Goal: Task Accomplishment & Management: Complete application form

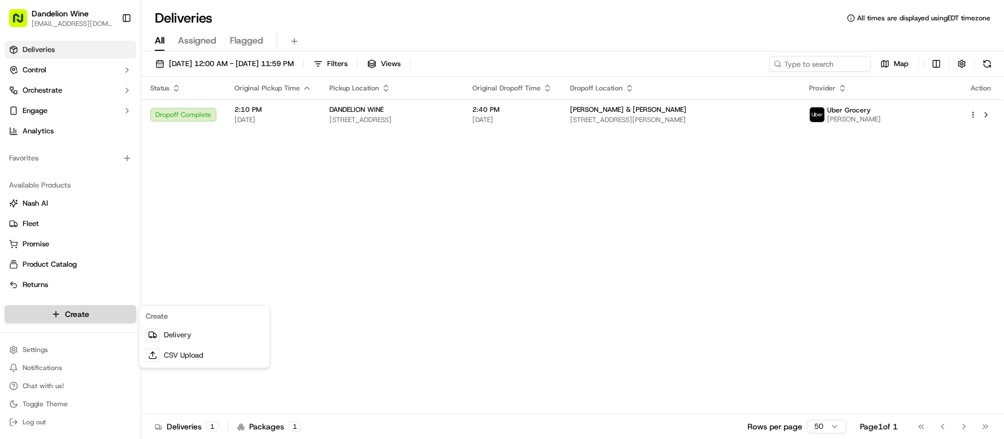
click at [42, 309] on html "Dandelion Wine cheers@dandelionwinenyc.com Toggle Sidebar Deliveries Control Or…" at bounding box center [502, 219] width 1004 height 439
click at [46, 313] on html "Dandelion Wine cheers@dandelionwinenyc.com Toggle Sidebar Deliveries Control Or…" at bounding box center [502, 219] width 1004 height 439
click at [47, 313] on html "Dandelion Wine cheers@dandelionwinenyc.com Toggle Sidebar Deliveries Control Or…" at bounding box center [502, 219] width 1004 height 439
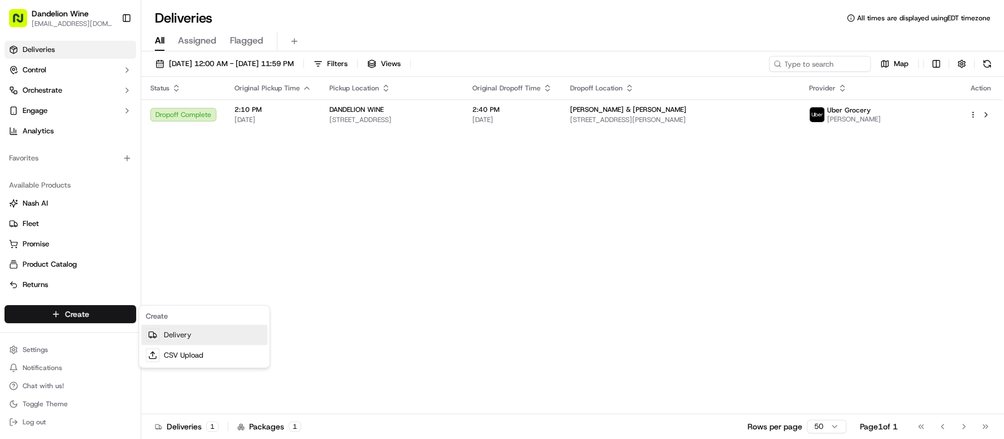
click at [184, 337] on link "Delivery" at bounding box center [204, 335] width 126 height 20
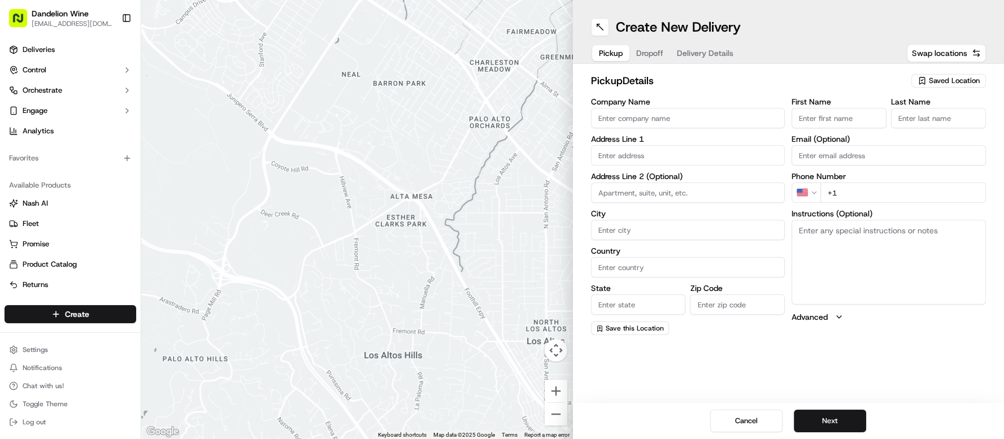
click at [943, 84] on span "Saved Location" at bounding box center [953, 81] width 51 height 10
click at [912, 122] on span "DANDELION WINE" at bounding box center [929, 123] width 139 height 10
type input "DANDELION WINE"
type input "[STREET_ADDRESS]"
type input "[GEOGRAPHIC_DATA]"
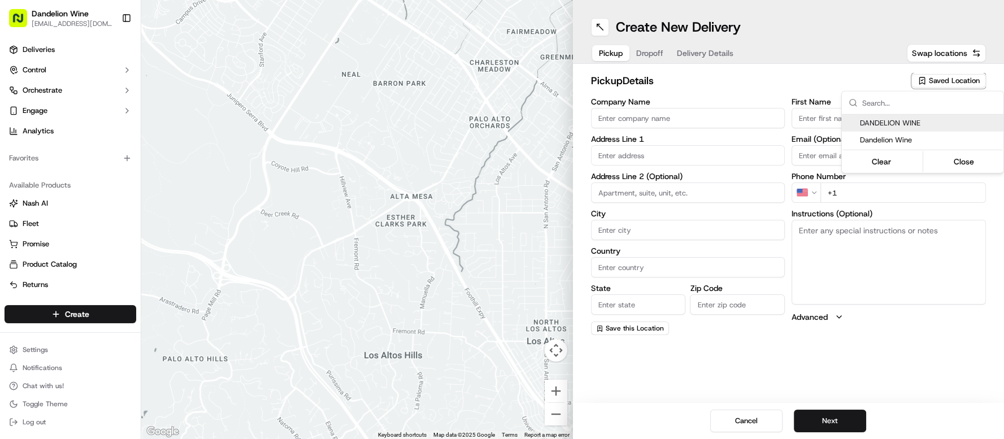
type input "US"
type input "NY"
type input "11222"
type input "[EMAIL_ADDRESS][DOMAIN_NAME]"
type input "[PHONE_NUMBER]"
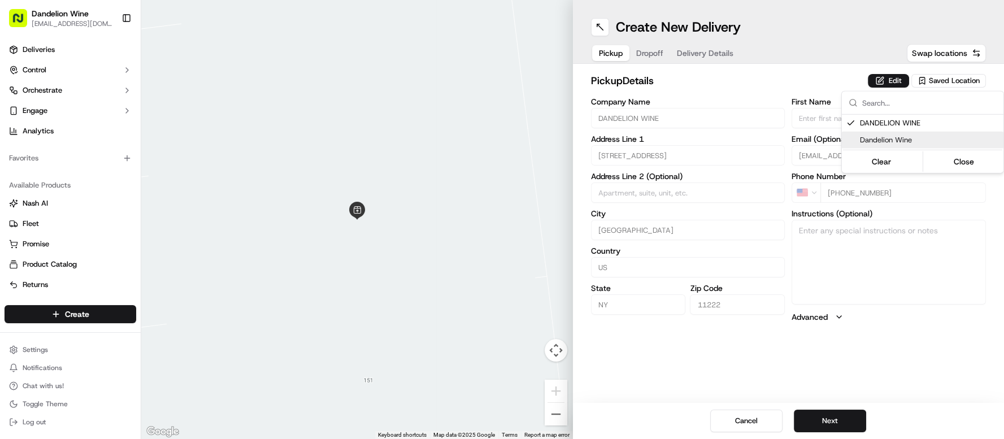
click at [817, 422] on html "Dandelion Wine cheers@dandelionwinenyc.com Toggle Sidebar Deliveries Control Or…" at bounding box center [502, 219] width 1004 height 439
click at [816, 420] on button "Next" at bounding box center [829, 420] width 72 height 23
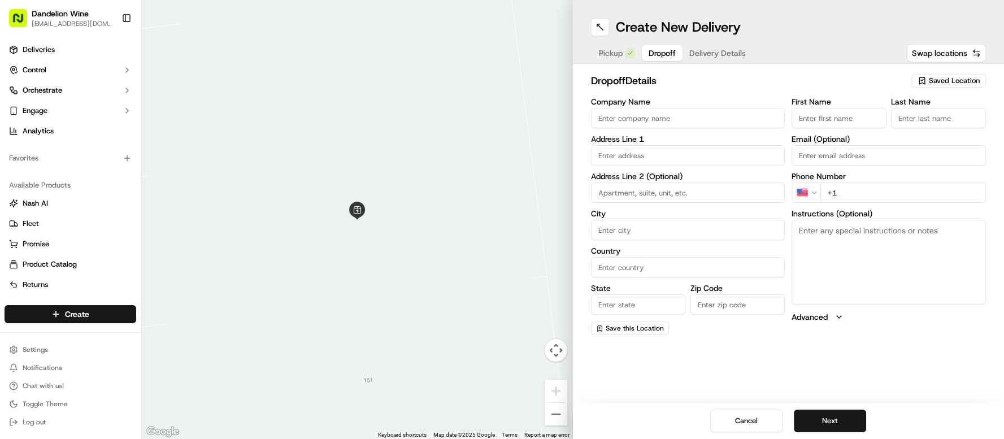
click at [638, 193] on input at bounding box center [688, 192] width 194 height 20
paste input "142A Newel St, Apt #2"
type input "142A Newel St, Apt #2"
click at [844, 120] on input "First Name" at bounding box center [838, 118] width 95 height 20
type input "Cara"
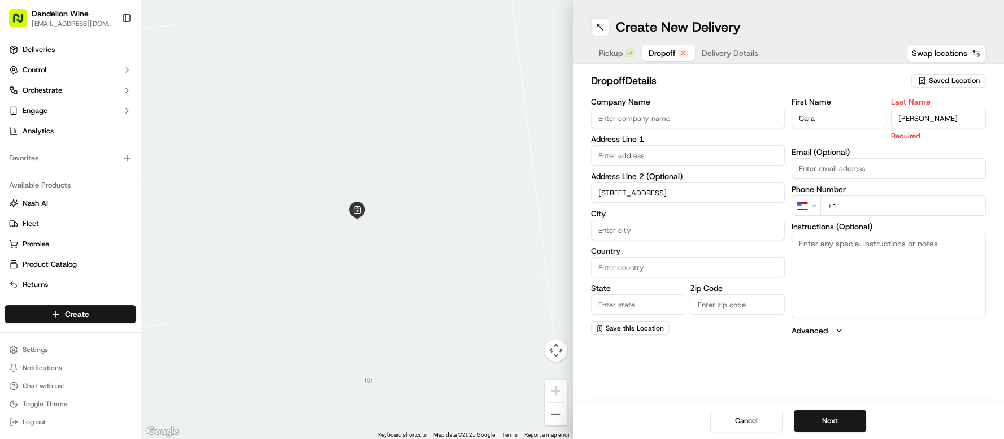
type input "Phillips"
click at [844, 70] on div "dropoff Details Saved Location Company Name Address Line 1 Address Line 2 (Opti…" at bounding box center [788, 204] width 431 height 281
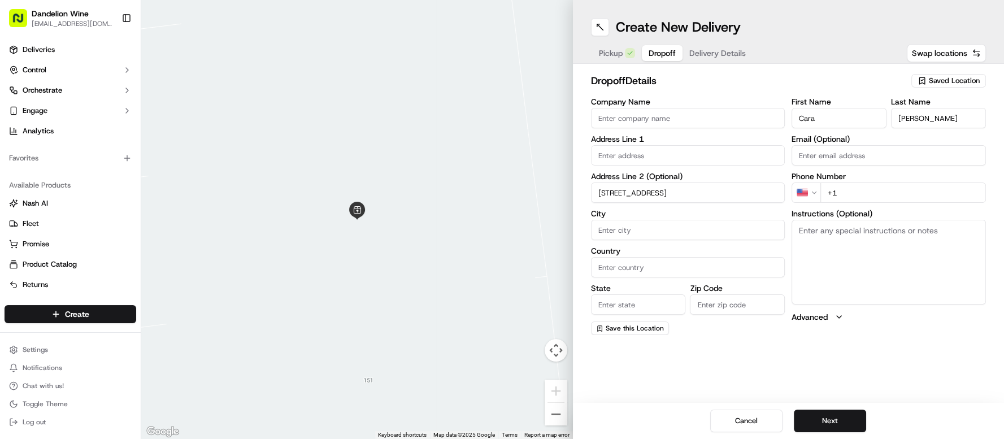
click at [646, 238] on input "City" at bounding box center [688, 230] width 194 height 20
type input "[GEOGRAPHIC_DATA]"
type input "USA"
type input "NY"
type input "11222"
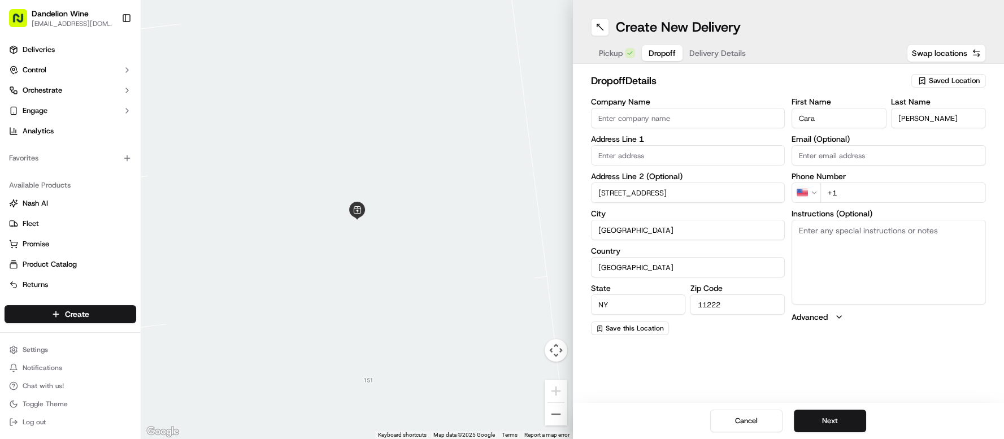
click at [983, 372] on div "Create New Delivery Pickup Dropoff Delivery Details Swap locations dropoff Deta…" at bounding box center [788, 219] width 431 height 439
click at [885, 194] on input "+1" at bounding box center [902, 192] width 165 height 20
paste input "646 733 8486"
type input "+1 646 733 8486"
click at [822, 420] on button "Next" at bounding box center [829, 420] width 72 height 23
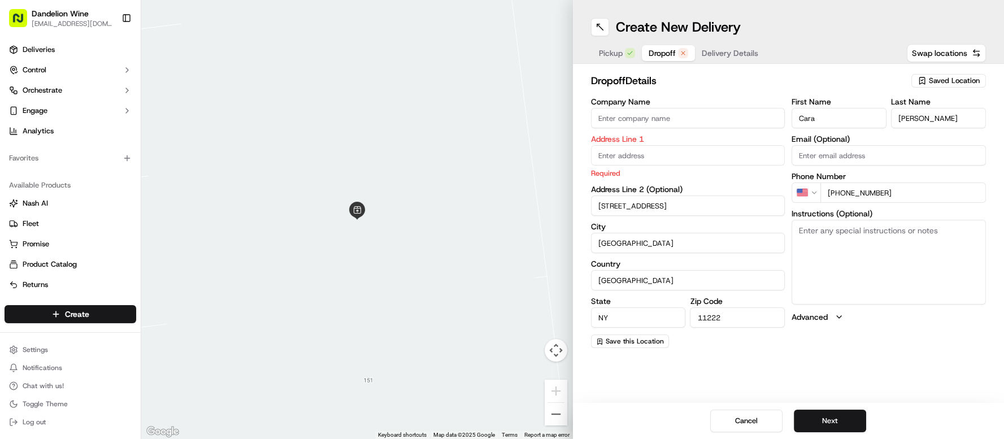
drag, startPoint x: 696, startPoint y: 207, endPoint x: 447, endPoint y: 184, distance: 250.1
click at [447, 184] on div "← Move left → Move right ↑ Move up ↓ Move down + Zoom in - Zoom out Home Jump l…" at bounding box center [572, 219] width 862 height 439
click at [647, 154] on input "text" at bounding box center [688, 155] width 194 height 20
paste input "142A Newel St, Apt #2"
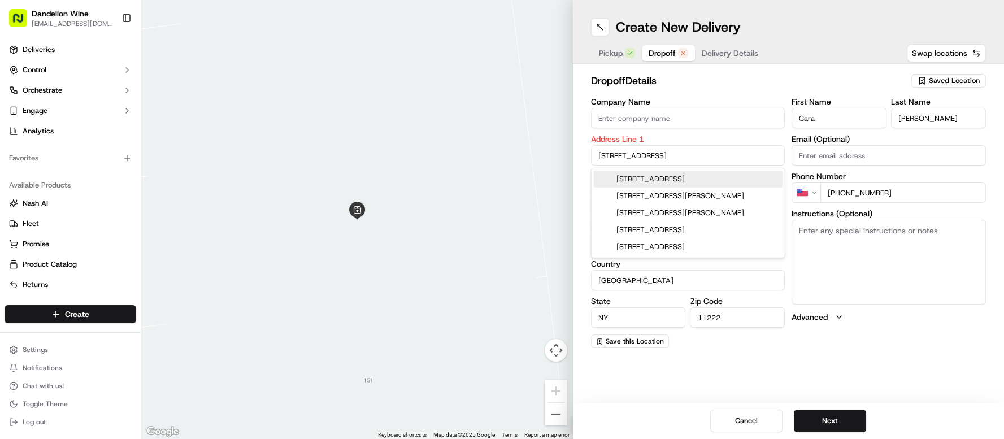
click at [701, 180] on div "142A Newel St apt #2, Brooklyn, NY" at bounding box center [688, 179] width 189 height 17
type input "[STREET_ADDRESS]"
type input "2"
type input "[GEOGRAPHIC_DATA]"
type input "142A Newel Street"
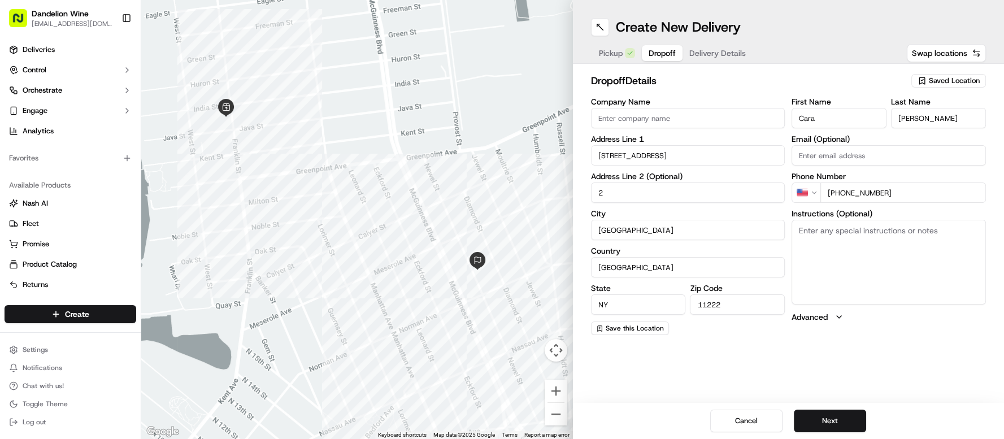
click at [599, 195] on input "2" at bounding box center [688, 192] width 194 height 20
type input "#2"
click at [826, 424] on button "Next" at bounding box center [829, 420] width 72 height 23
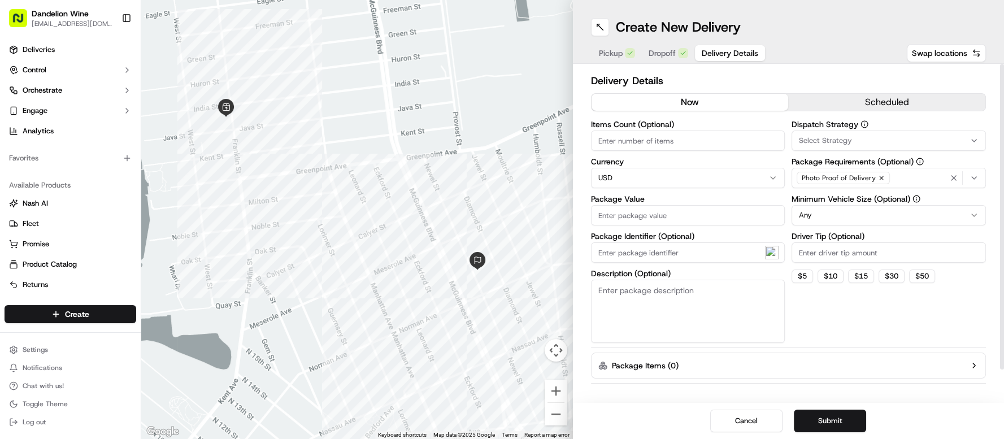
click at [655, 143] on input "Items Count (Optional)" at bounding box center [688, 140] width 194 height 20
type input "1"
click at [658, 216] on input "Package Value" at bounding box center [688, 215] width 194 height 20
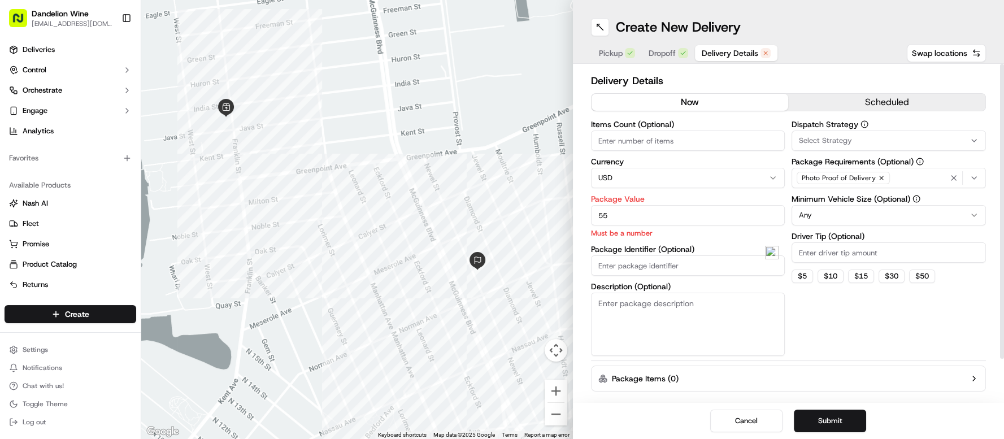
type input "55"
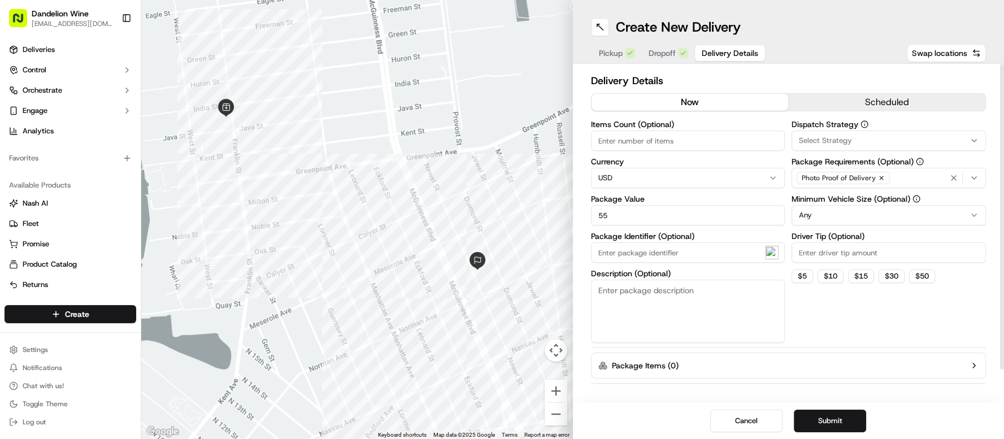
click at [612, 138] on input "Items Count (Optional)" at bounding box center [688, 140] width 194 height 20
type input "2"
click at [641, 299] on textarea "Description (Optional)" at bounding box center [688, 311] width 194 height 63
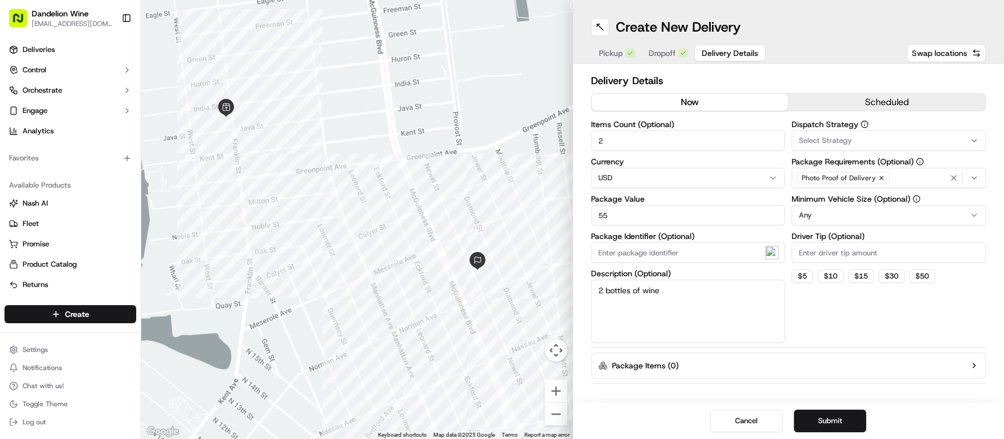
type textarea "2 bottles of wine"
click at [830, 418] on button "Submit" at bounding box center [829, 420] width 72 height 23
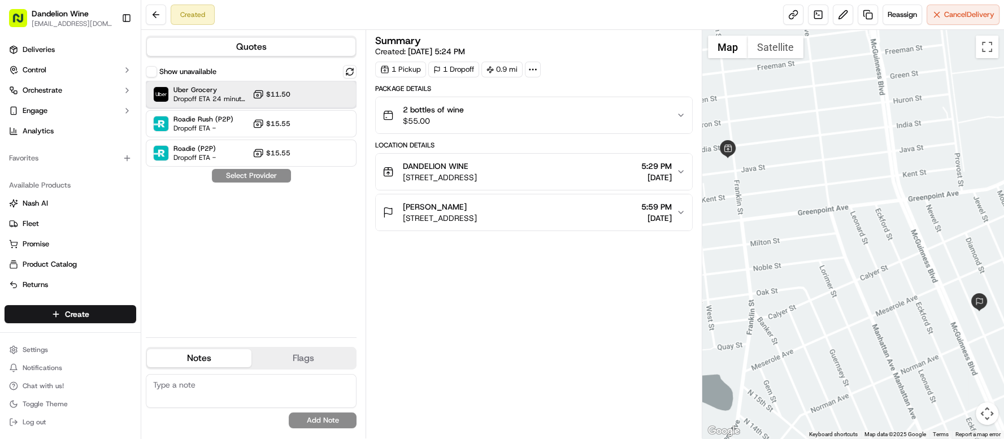
click at [232, 94] on span "Dropoff ETA 24 minutes" at bounding box center [210, 98] width 75 height 9
click at [280, 176] on button "Assign Provider" at bounding box center [251, 176] width 80 height 14
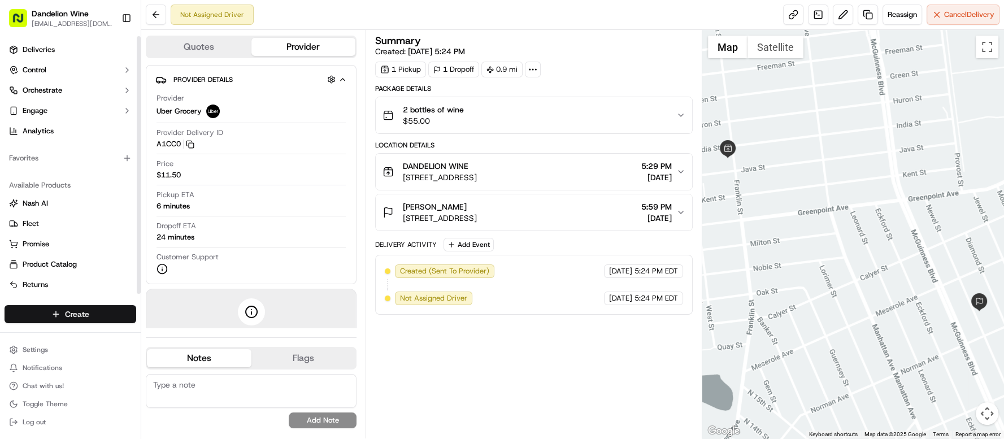
click at [107, 312] on html "Dandelion Wine cheers@dandelionwinenyc.com Toggle Sidebar Deliveries Control Or…" at bounding box center [502, 219] width 1004 height 439
click at [540, 360] on html "Dandelion Wine cheers@dandelionwinenyc.com Toggle Sidebar Deliveries Control Or…" at bounding box center [502, 219] width 1004 height 439
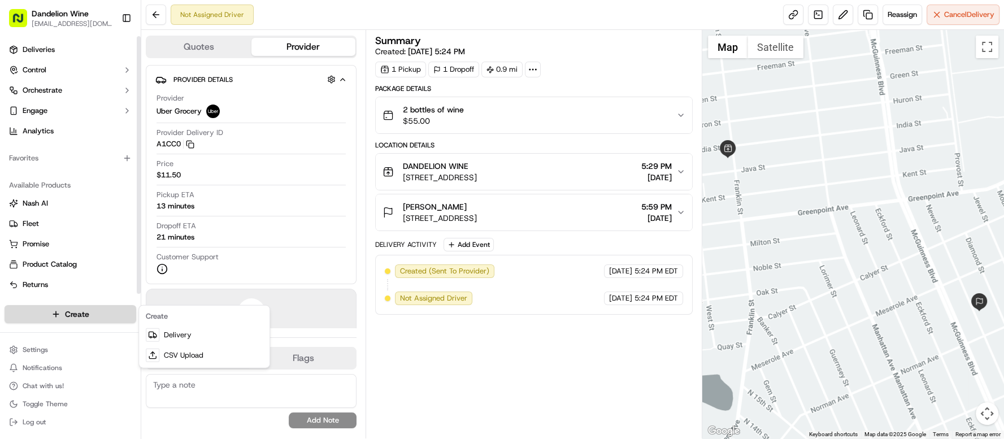
click at [81, 311] on html "Dandelion Wine cheers@dandelionwinenyc.com Toggle Sidebar Deliveries Control Or…" at bounding box center [502, 219] width 1004 height 439
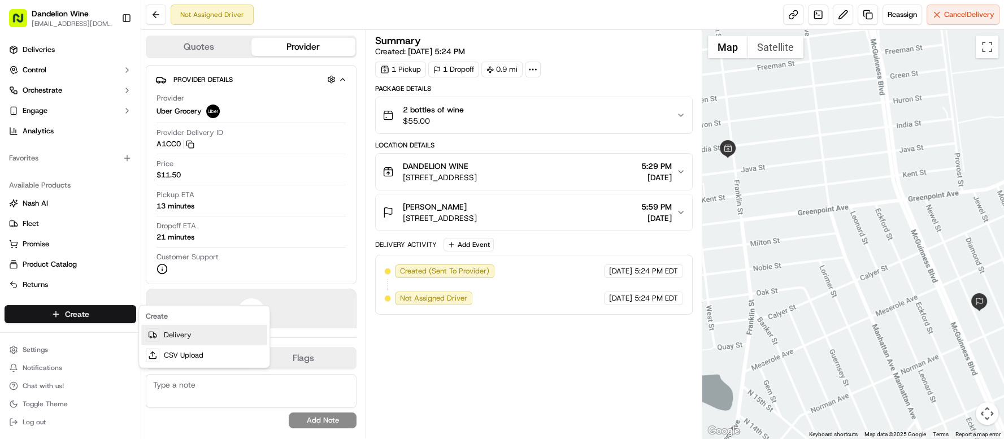
click at [189, 337] on link "Delivery" at bounding box center [204, 335] width 126 height 20
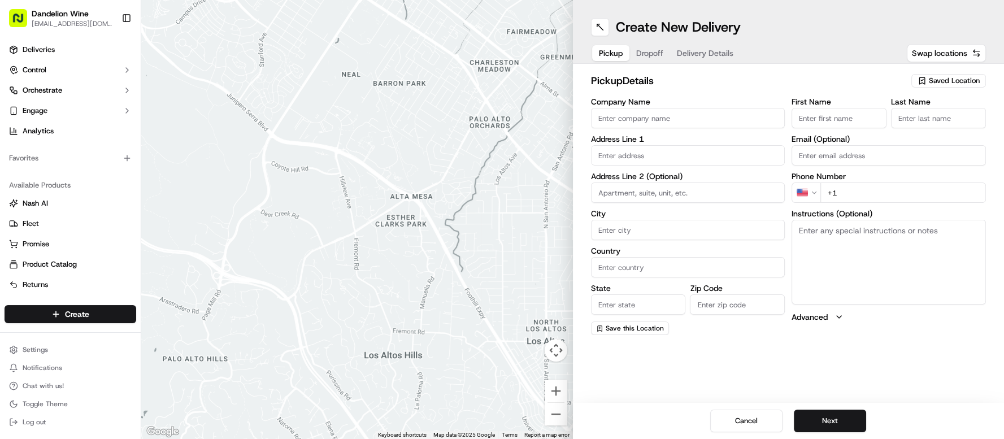
click at [945, 84] on span "Saved Location" at bounding box center [953, 81] width 51 height 10
click at [917, 116] on div "DANDELION WINE" at bounding box center [922, 123] width 162 height 17
type input "DANDELION WINE"
type input "[STREET_ADDRESS]"
type input "[GEOGRAPHIC_DATA]"
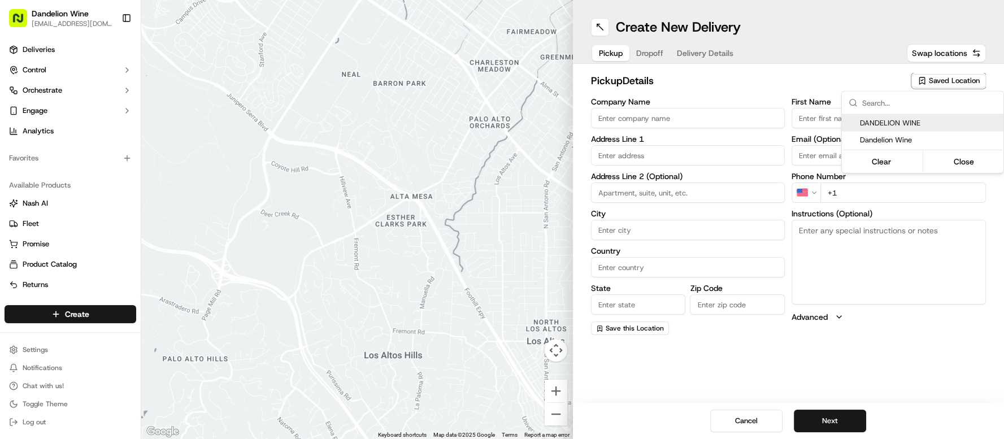
type input "US"
type input "NY"
type input "11222"
type input "[EMAIL_ADDRESS][DOMAIN_NAME]"
type input "[PHONE_NUMBER]"
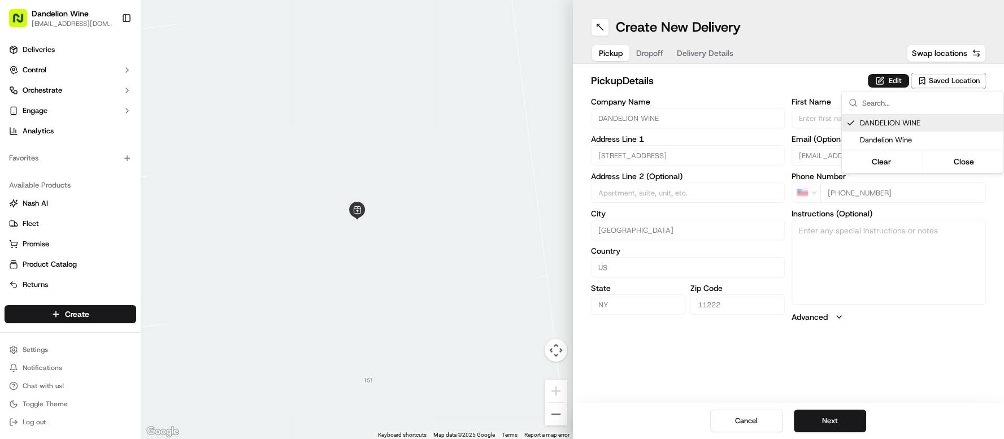
click at [839, 421] on html "Dandelion Wine cheers@dandelionwinenyc.com Toggle Sidebar Deliveries Control Or…" at bounding box center [502, 219] width 1004 height 439
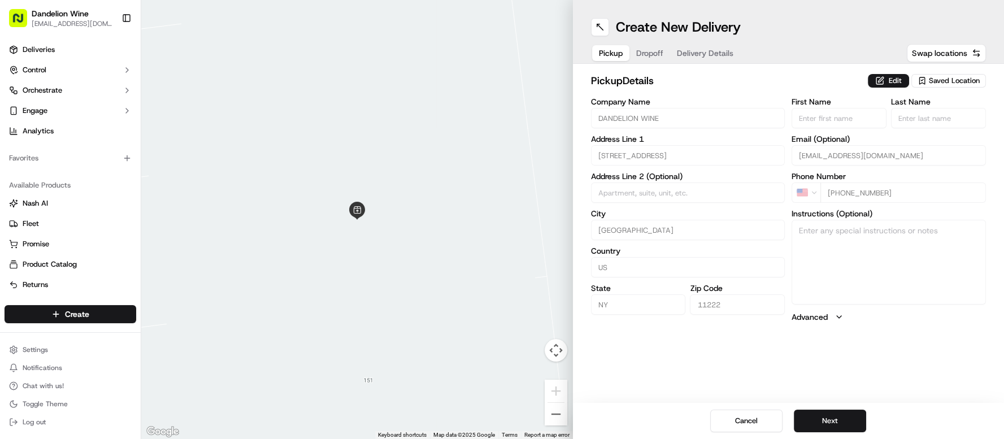
click at [839, 422] on button "Next" at bounding box center [829, 420] width 72 height 23
click at [838, 120] on input "First Name" at bounding box center [838, 118] width 95 height 20
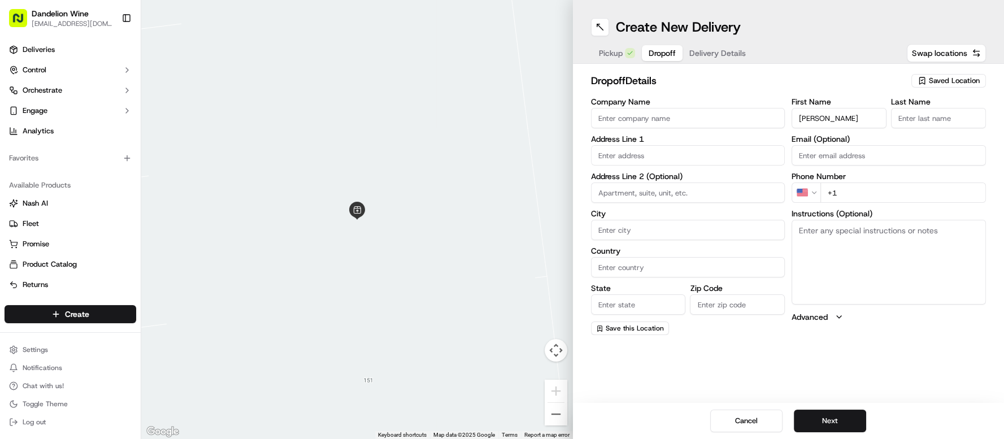
type input "Bridgitt"
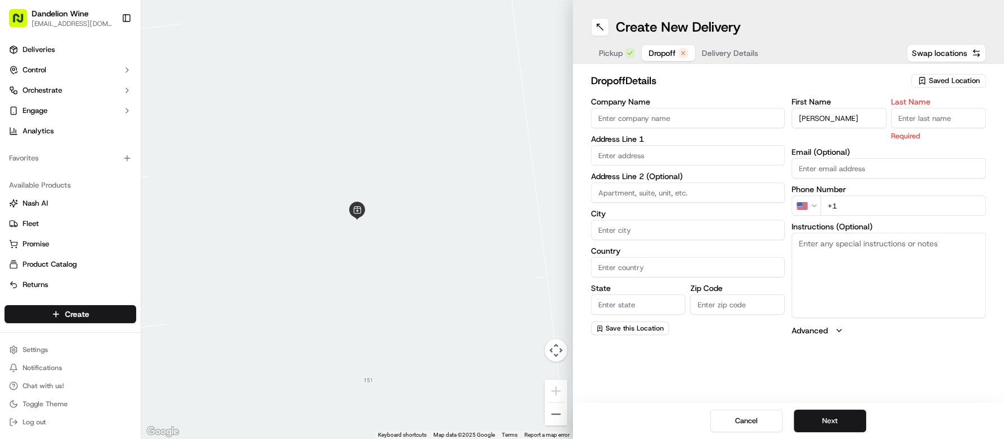
click at [623, 146] on input "text" at bounding box center [688, 155] width 194 height 20
paste input "125 Green St #3D,"
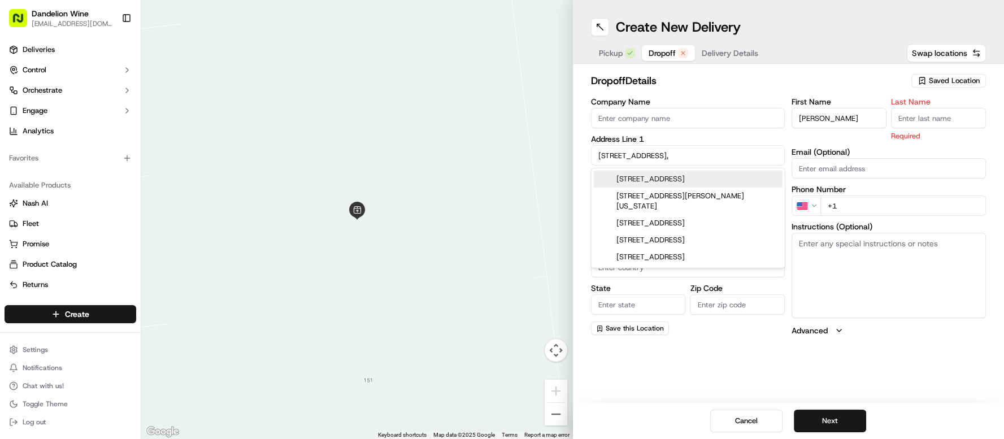
click at [750, 185] on div "125 Green St #3d, Brooklyn, NY" at bounding box center [688, 179] width 189 height 17
type input "[STREET_ADDRESS]"
type input "3d"
type input "[GEOGRAPHIC_DATA]"
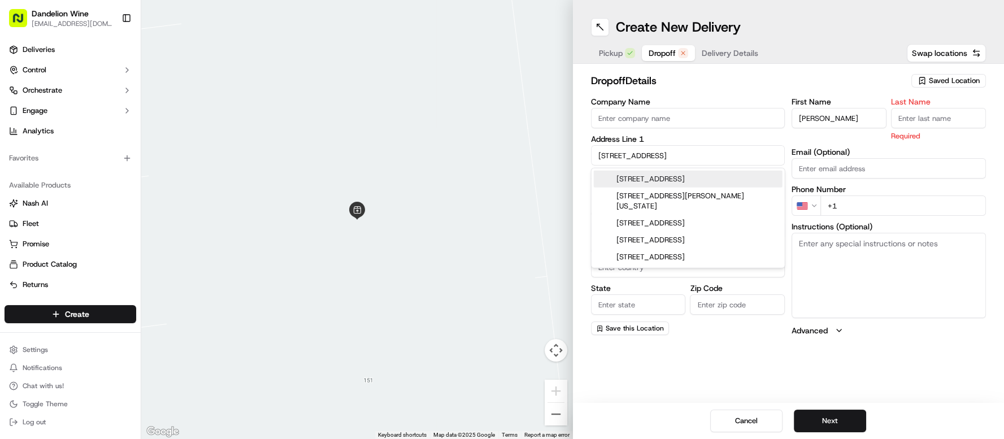
type input "NY"
type input "11222"
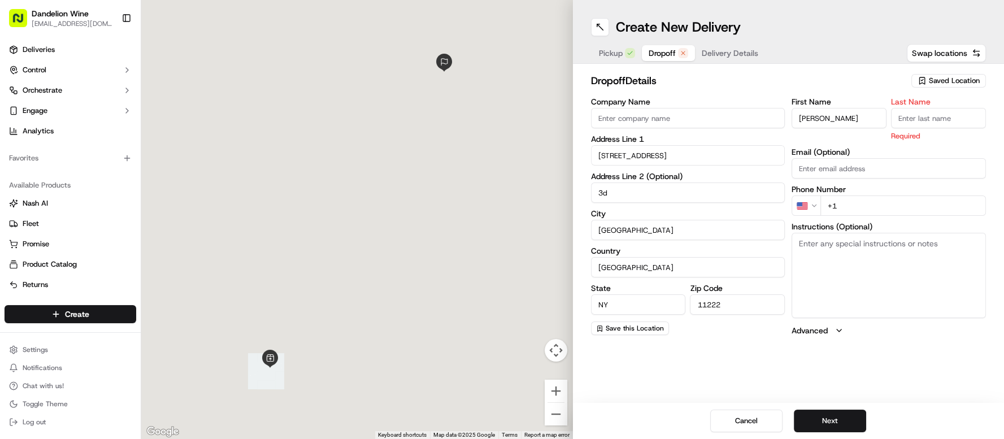
type input "125 Green Street"
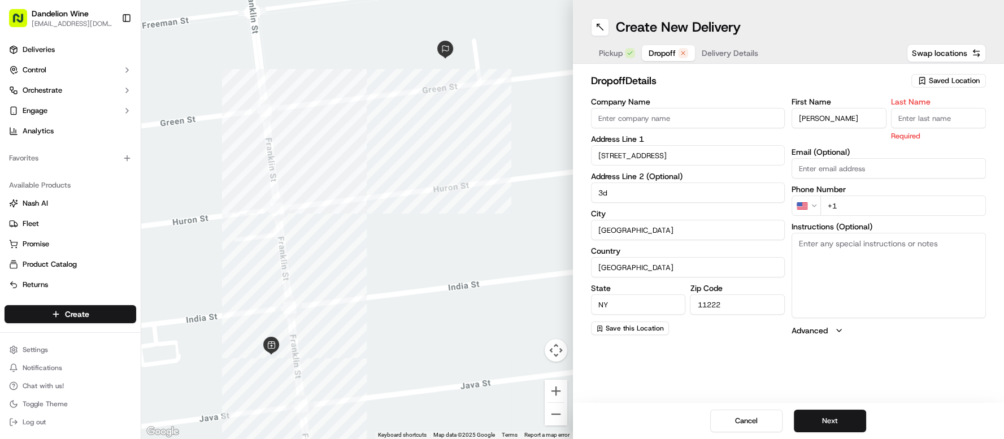
drag, startPoint x: 840, startPoint y: 123, endPoint x: 647, endPoint y: 102, distance: 194.8
click at [647, 102] on div "Company Name Address Line 1 125 Green Street Address Line 2 (Optional) 3d City …" at bounding box center [788, 217] width 395 height 238
type input "c"
type input "Candace"
type input "Henderson"
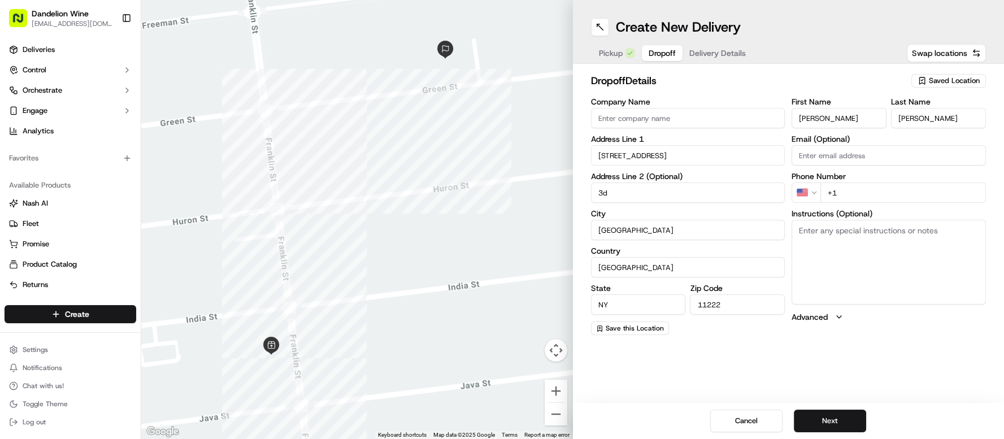
click at [918, 197] on input "+1" at bounding box center [902, 192] width 165 height 20
paste input "562 544 1995"
type input "+1 562 544 1995"
click at [819, 425] on button "Next" at bounding box center [829, 420] width 72 height 23
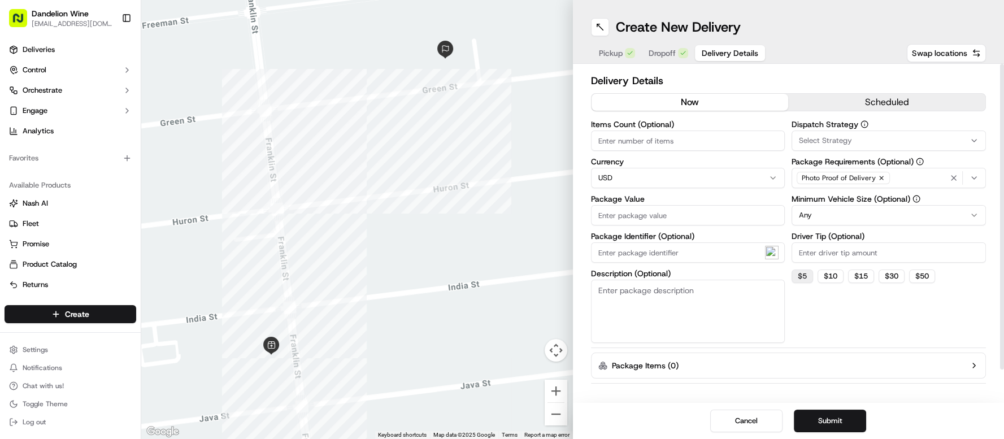
click at [805, 281] on button "$ 5" at bounding box center [801, 276] width 21 height 14
type input "5"
click at [607, 139] on input "Items Count (Optional)" at bounding box center [688, 140] width 194 height 20
type input "3"
click at [614, 170] on html "Dandelion Wine cheers@dandelionwinenyc.com Toggle Sidebar Deliveries Control Or…" at bounding box center [502, 219] width 1004 height 439
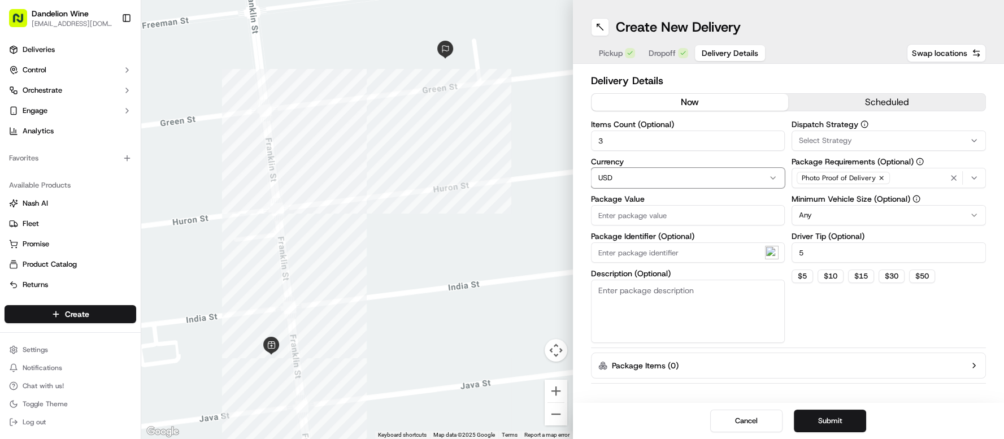
click at [681, 145] on html "Dandelion Wine cheers@dandelionwinenyc.com Toggle Sidebar Deliveries Control Or…" at bounding box center [502, 219] width 1004 height 439
click at [679, 218] on input "Package Value" at bounding box center [688, 215] width 194 height 20
type input "60"
click at [699, 309] on textarea "Description (Optional)" at bounding box center [688, 311] width 194 height 63
type textarea "3 bottles of wine"
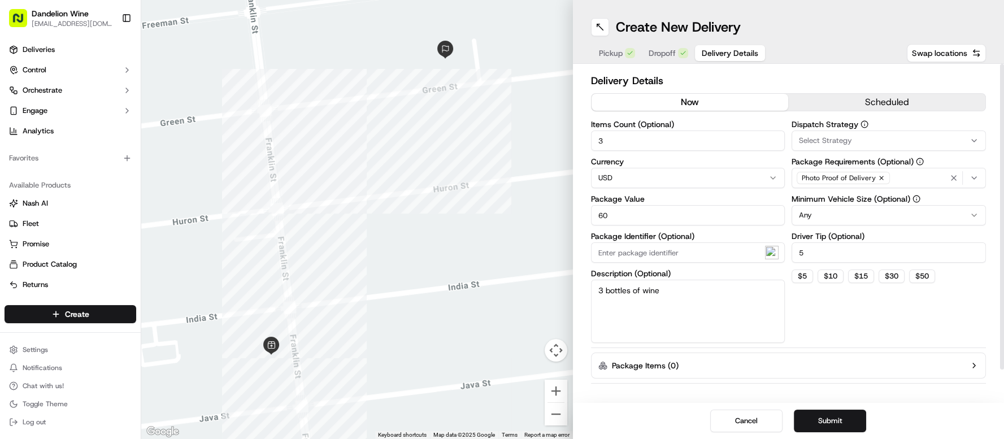
click at [843, 314] on div "Dispatch Strategy Select Strategy Package Requirements (Optional) Photo Proof o…" at bounding box center [888, 231] width 194 height 223
click at [820, 418] on button "Submit" at bounding box center [829, 420] width 72 height 23
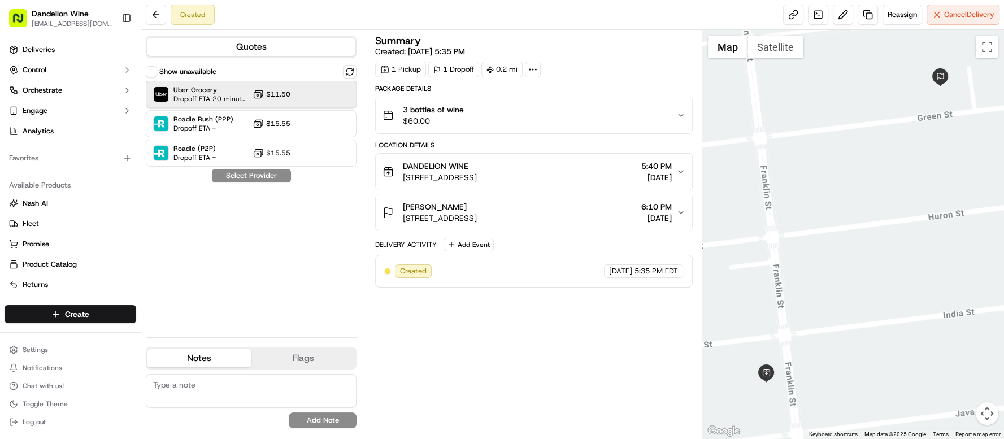
click at [200, 93] on span "Uber Grocery" at bounding box center [210, 89] width 75 height 9
click at [222, 176] on button "Assign Provider" at bounding box center [251, 176] width 80 height 14
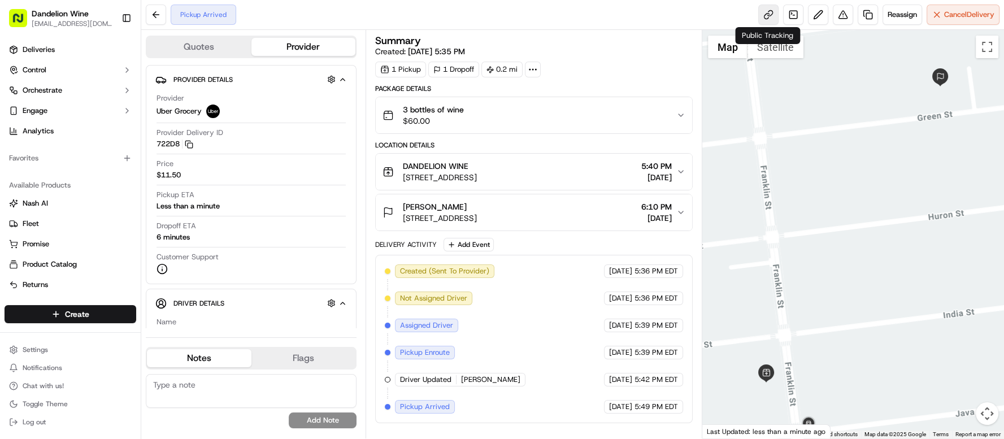
click at [767, 15] on link at bounding box center [768, 15] width 20 height 20
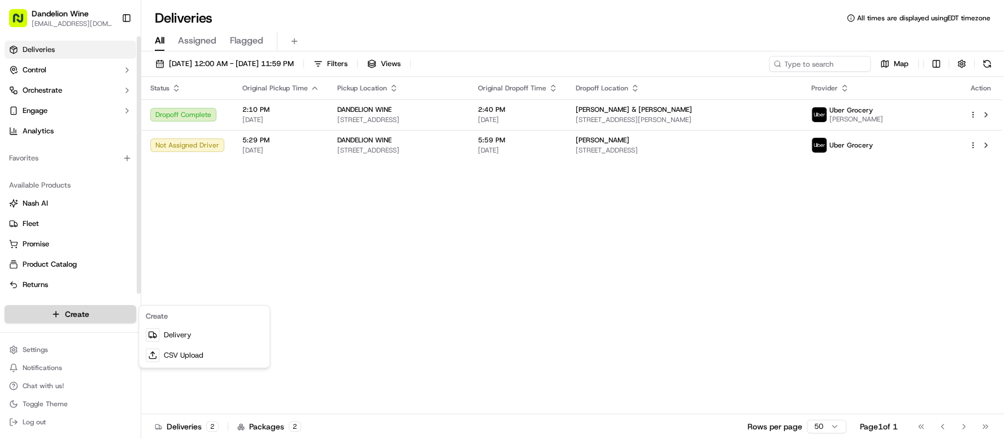
click at [34, 309] on html "Dandelion Wine cheers@dandelionwinenyc.com Toggle Sidebar Deliveries Control Or…" at bounding box center [502, 219] width 1004 height 439
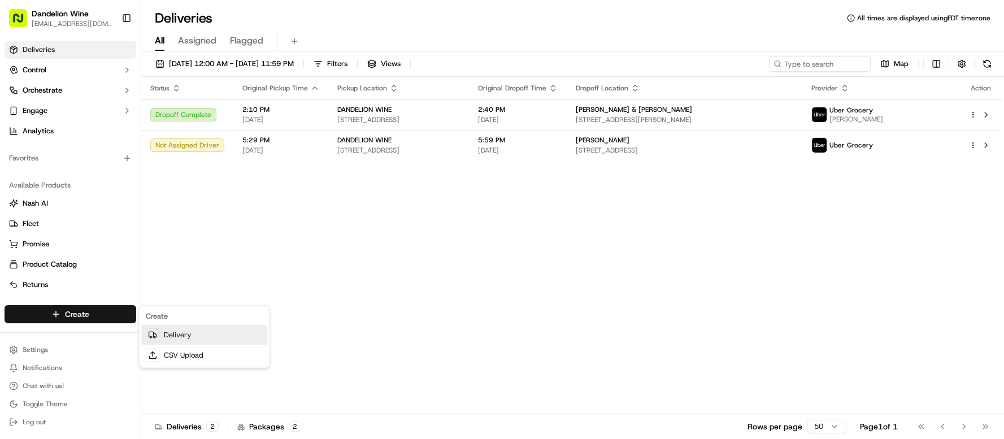
click at [182, 339] on link "Delivery" at bounding box center [204, 335] width 126 height 20
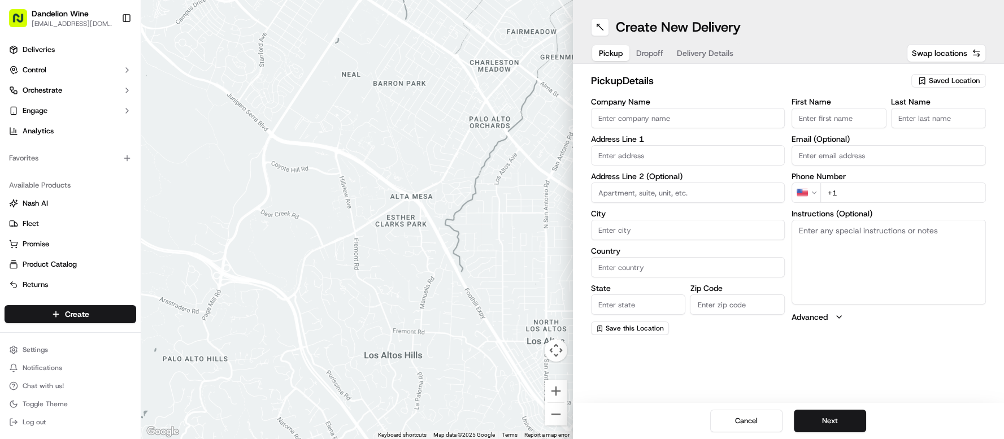
click at [939, 81] on span "Saved Location" at bounding box center [953, 81] width 51 height 10
click at [665, 151] on html "Dandelion Wine cheers@dandelionwinenyc.com Toggle Sidebar Deliveries Control Or…" at bounding box center [502, 219] width 1004 height 439
click at [665, 150] on input "text" at bounding box center [688, 155] width 194 height 20
paste input "503 Vandervoort Ave"
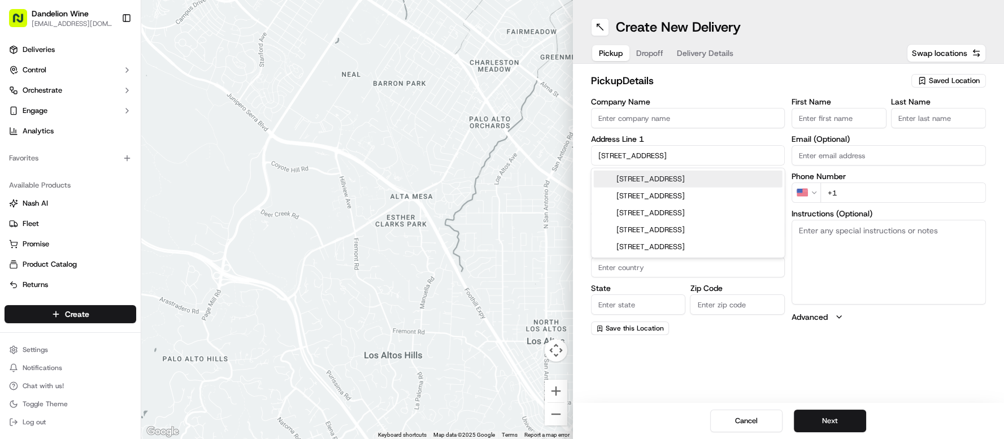
click at [707, 180] on div "503 Vandervoort Avenue, Brooklyn, NY" at bounding box center [688, 179] width 189 height 17
type input "[STREET_ADDRESS]"
type input "[GEOGRAPHIC_DATA]"
type input "NY"
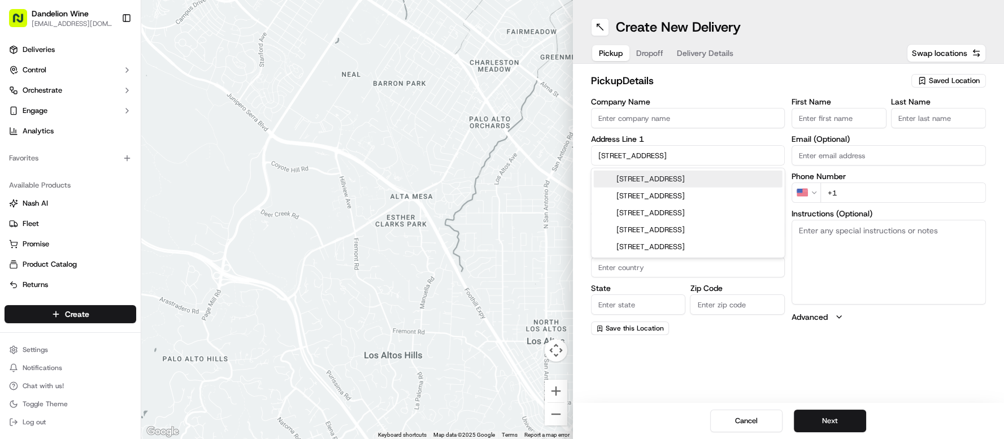
type input "11222"
type input "503 Vandervoort Avenue"
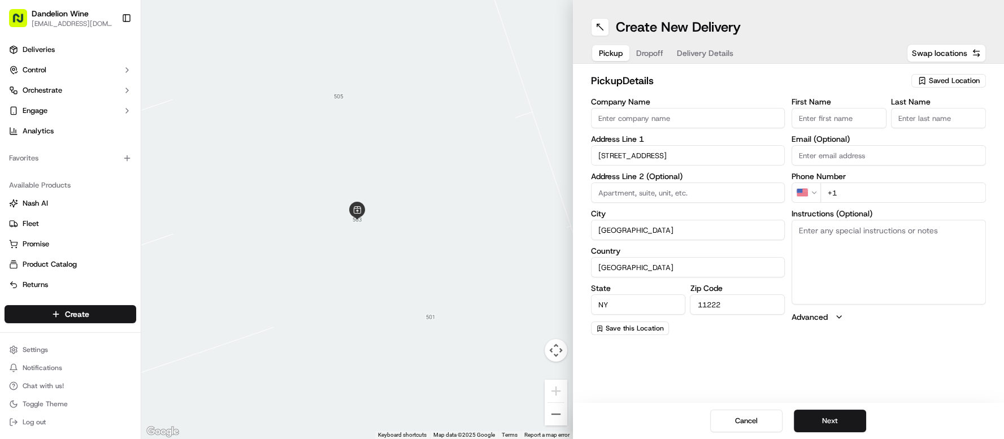
click at [832, 118] on input "First Name" at bounding box center [838, 118] width 95 height 20
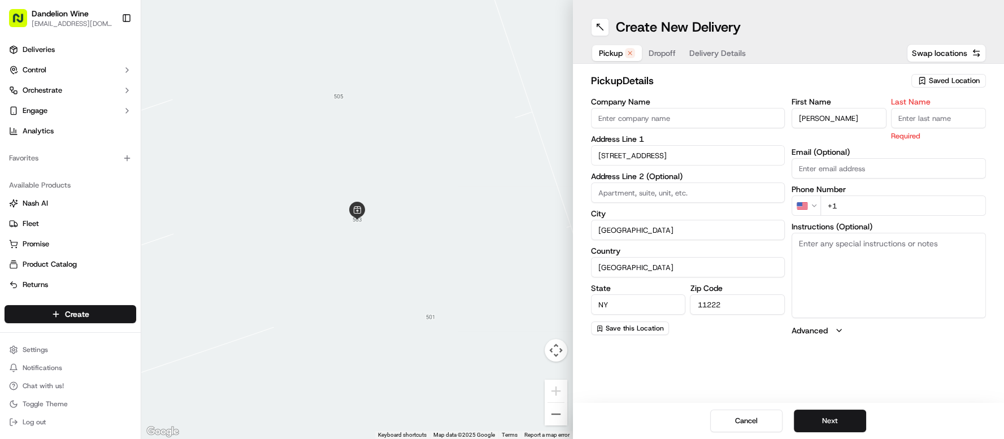
type input "Bridgett"
click at [932, 120] on input "Last Name" at bounding box center [938, 118] width 95 height 20
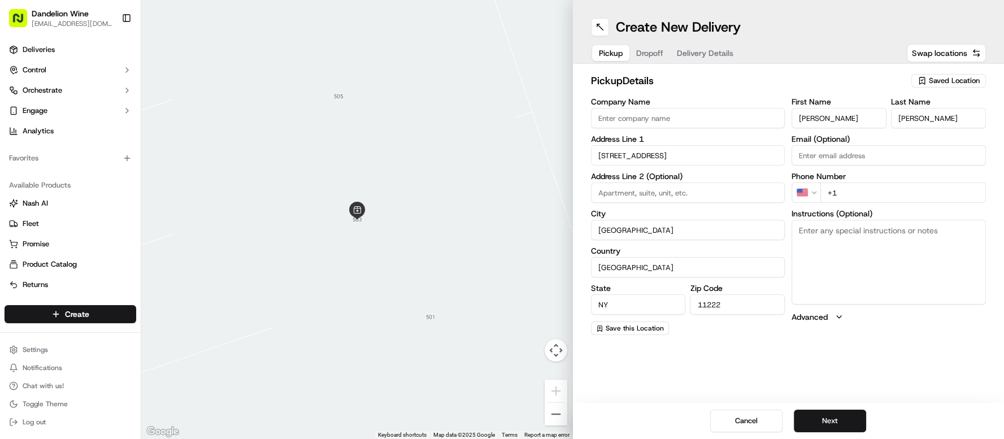
type input "Balliett"
click at [873, 190] on input "+1" at bounding box center [902, 192] width 165 height 20
paste input "304 839 9535"
type input "+1 304 839 9535"
click at [841, 422] on button "Next" at bounding box center [829, 420] width 72 height 23
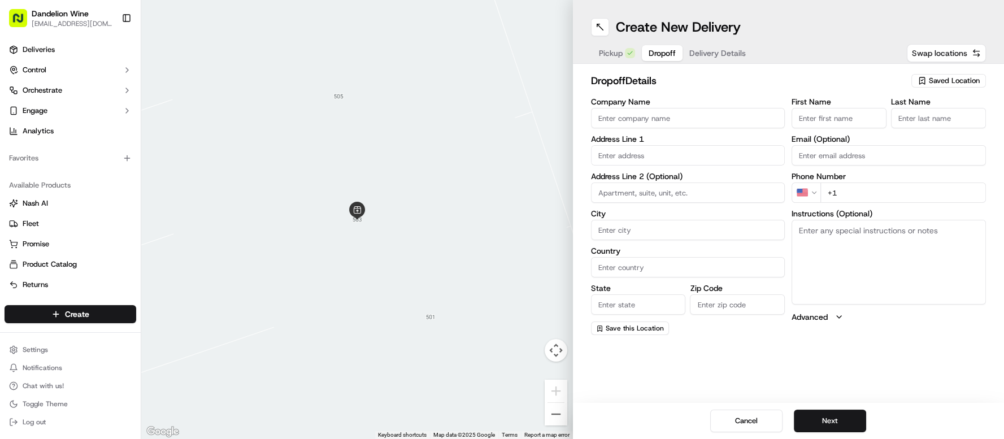
click at [927, 58] on button "Swap locations" at bounding box center [945, 53] width 79 height 18
type input "503 Vandervoort Avenue"
type input "[GEOGRAPHIC_DATA]"
type input "NY"
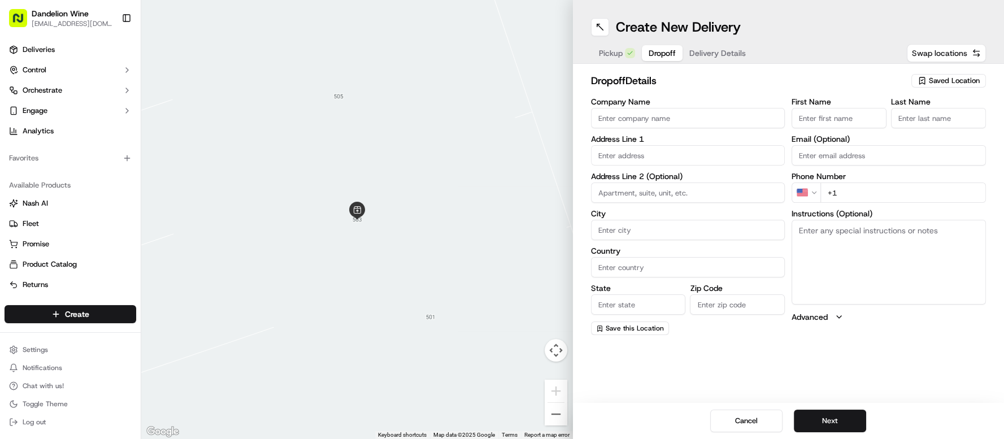
type input "11222"
type input "Bridgett"
type input "Balliett"
type input "+1 304 839 9535"
click at [927, 78] on div "Saved Location" at bounding box center [948, 81] width 75 height 14
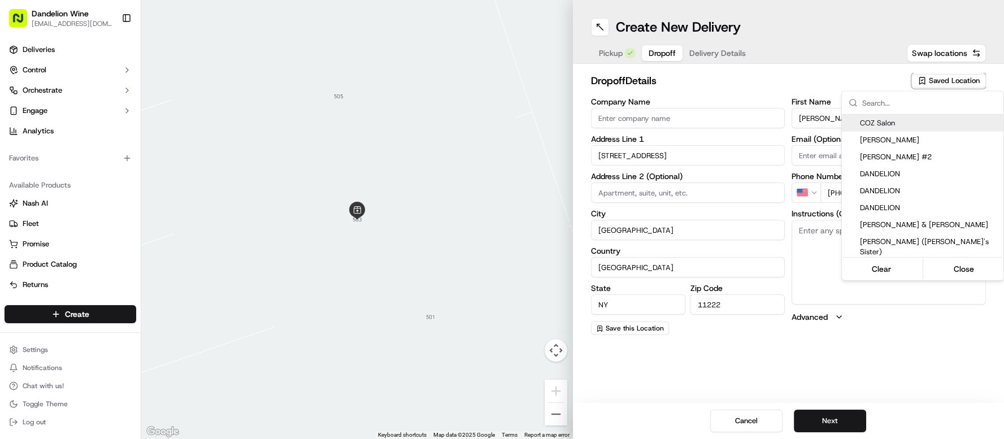
click at [615, 51] on html "Dandelion Wine cheers@dandelionwinenyc.com Toggle Sidebar Deliveries Control Or…" at bounding box center [502, 219] width 1004 height 439
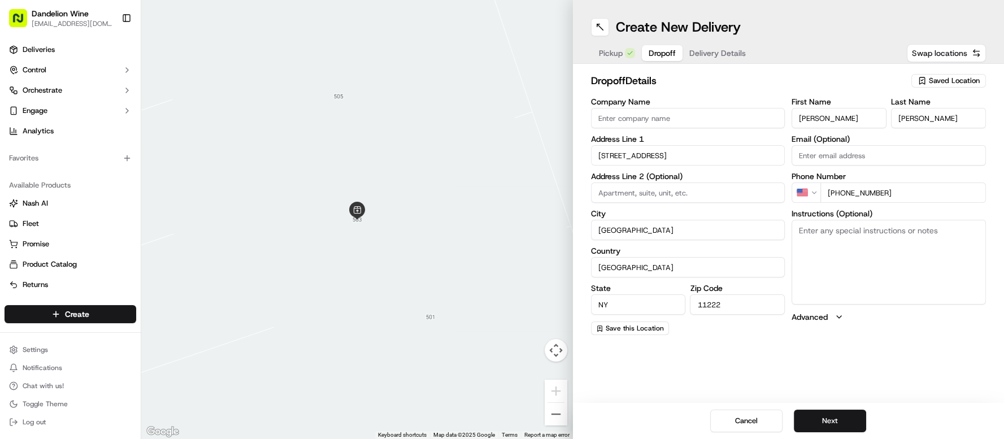
click at [957, 53] on span "Swap locations" at bounding box center [939, 52] width 55 height 11
type input "+1"
click at [957, 53] on span "Swap locations" at bounding box center [939, 52] width 55 height 11
type input "503 Vandervoort Avenue"
type input "[GEOGRAPHIC_DATA]"
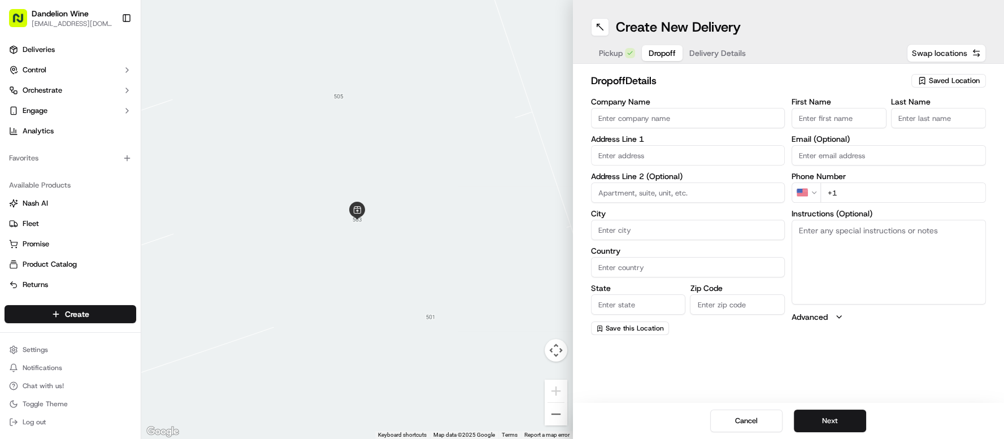
type input "[GEOGRAPHIC_DATA]"
type input "NY"
type input "11222"
type input "Bridgett"
type input "Balliett"
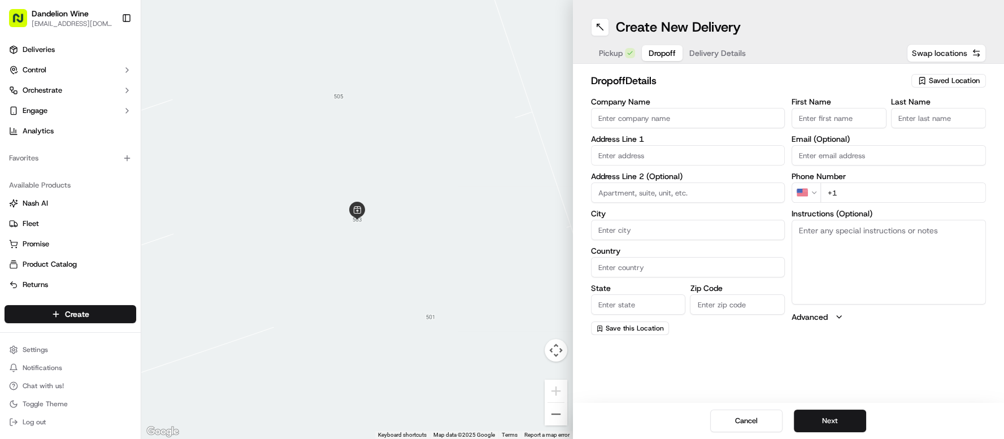
type input "+1 304 839 9535"
click at [957, 53] on span "Swap locations" at bounding box center [939, 52] width 55 height 11
type input "+1"
click at [957, 53] on span "Swap locations" at bounding box center [939, 52] width 55 height 11
type input "503 Vandervoort Avenue"
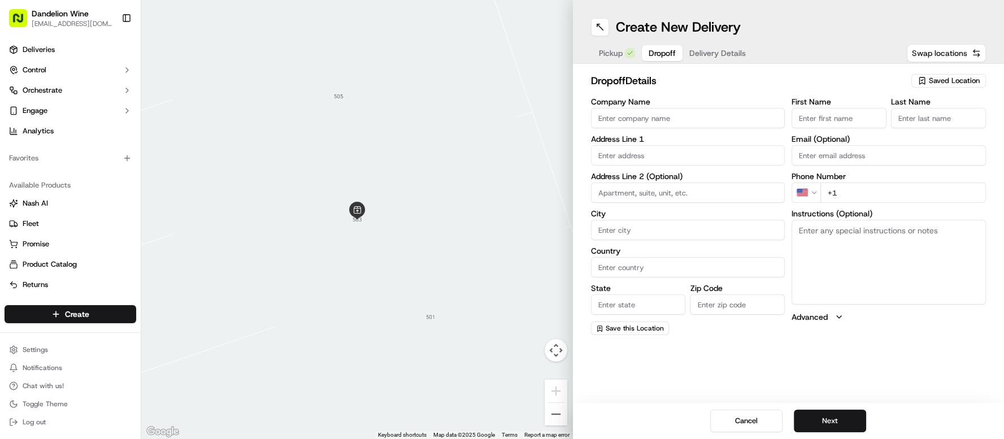
type input "[GEOGRAPHIC_DATA]"
type input "NY"
type input "11222"
type input "Bridgett"
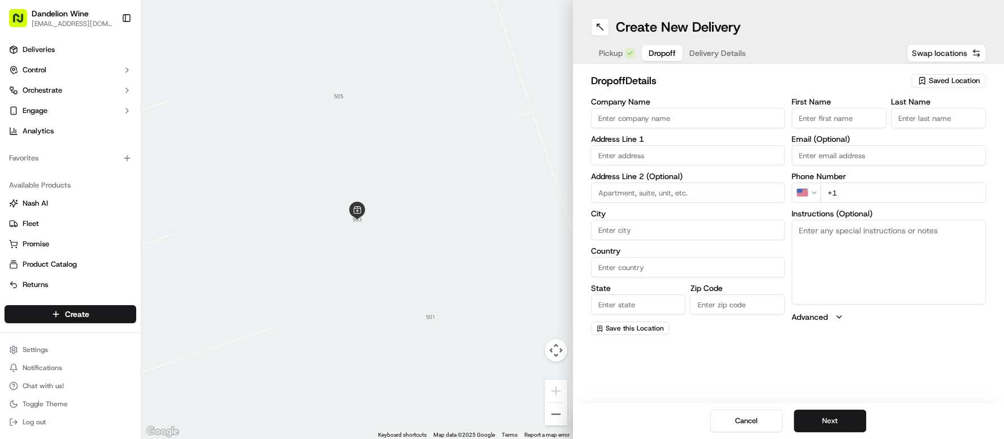
type input "Balliett"
type input "+1 304 839 9535"
click at [969, 52] on button "Swap locations" at bounding box center [945, 53] width 79 height 18
type input "+1"
click at [968, 52] on button "Swap locations" at bounding box center [945, 53] width 79 height 18
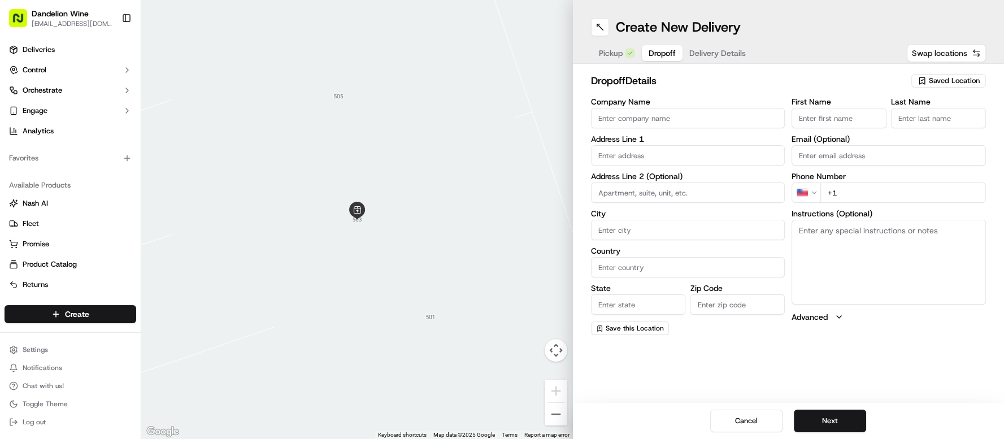
type input "503 Vandervoort Avenue"
type input "[GEOGRAPHIC_DATA]"
type input "NY"
type input "11222"
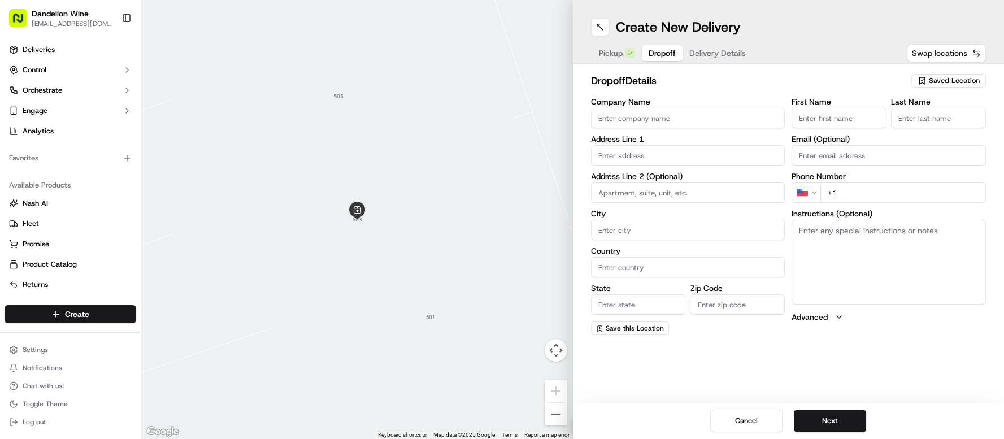
type input "Bridgett"
type input "Balliett"
type input "+1 304 839 9535"
click at [613, 51] on span "Pickup" at bounding box center [611, 52] width 24 height 11
click at [640, 50] on div "Pickup Dropoff Delivery Details" at bounding box center [672, 53] width 163 height 20
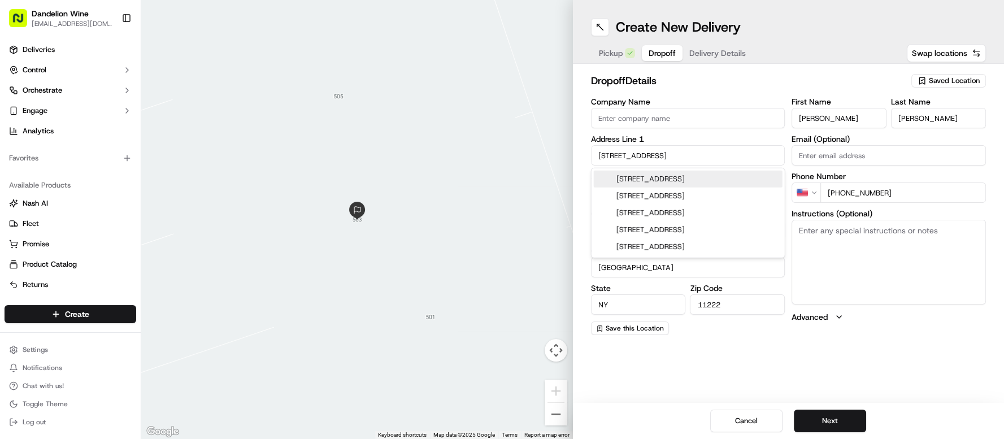
drag, startPoint x: 725, startPoint y: 160, endPoint x: 364, endPoint y: 106, distance: 365.6
click at [366, 106] on div "← Move left → Move right ↑ Move up ↓ Move down + Zoom in - Zoom out Home Jump l…" at bounding box center [572, 219] width 862 height 439
click at [607, 51] on span "Pickup" at bounding box center [611, 52] width 24 height 11
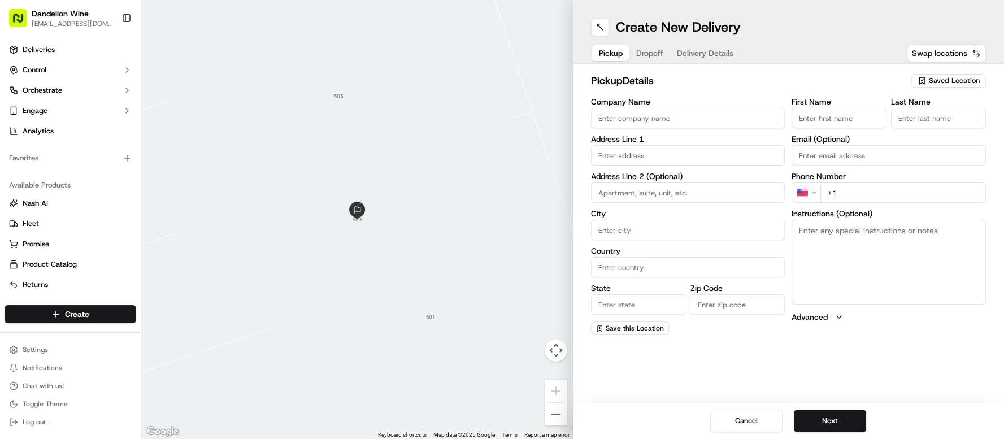
click at [939, 82] on span "Saved Location" at bounding box center [953, 81] width 51 height 10
click at [915, 123] on span "DANDELION WINE" at bounding box center [929, 123] width 139 height 10
type input "DANDELION WINE"
type input "[STREET_ADDRESS]"
type input "[GEOGRAPHIC_DATA]"
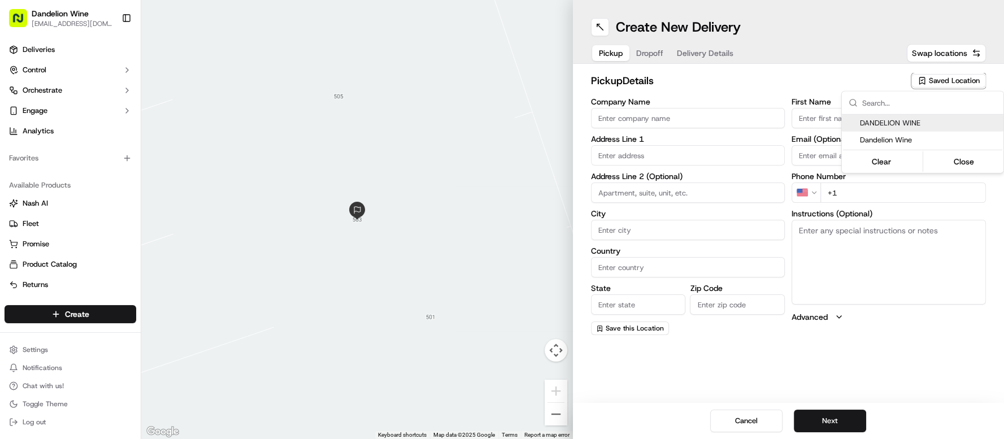
type input "US"
type input "NY"
type input "11222"
type input "[EMAIL_ADDRESS][DOMAIN_NAME]"
type input "[PHONE_NUMBER]"
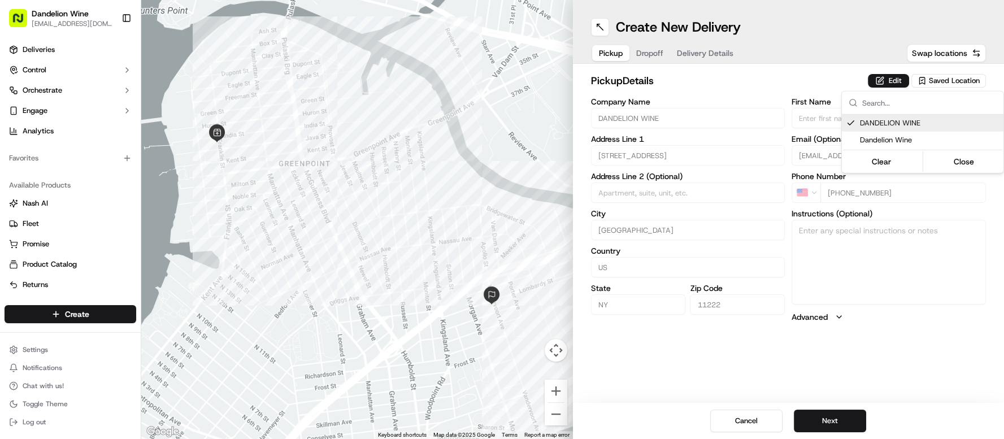
click at [652, 52] on html "Dandelion Wine cheers@dandelionwinenyc.com Toggle Sidebar Deliveries Control Or…" at bounding box center [502, 219] width 1004 height 439
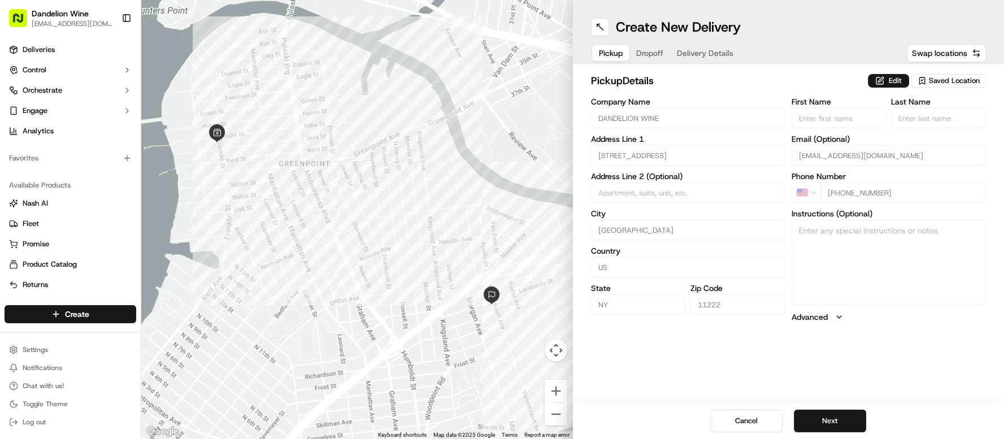
click at [652, 53] on span "Dropoff" at bounding box center [649, 52] width 27 height 11
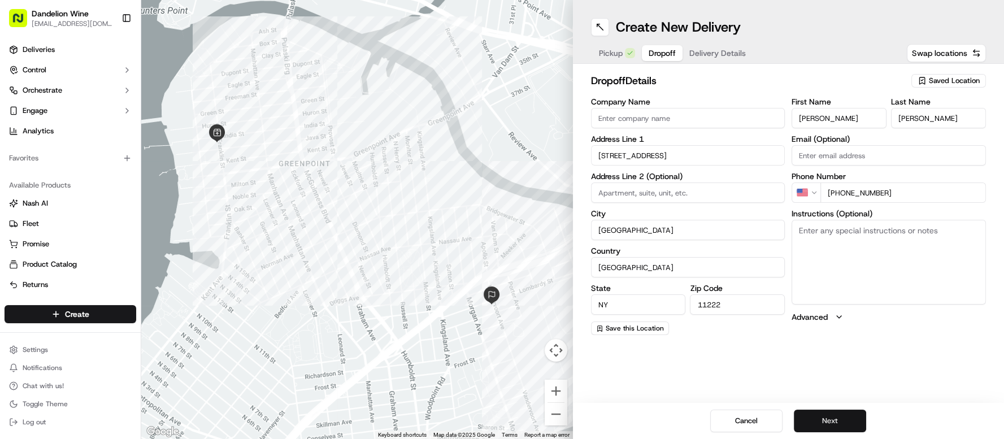
click at [821, 420] on button "Next" at bounding box center [829, 420] width 72 height 23
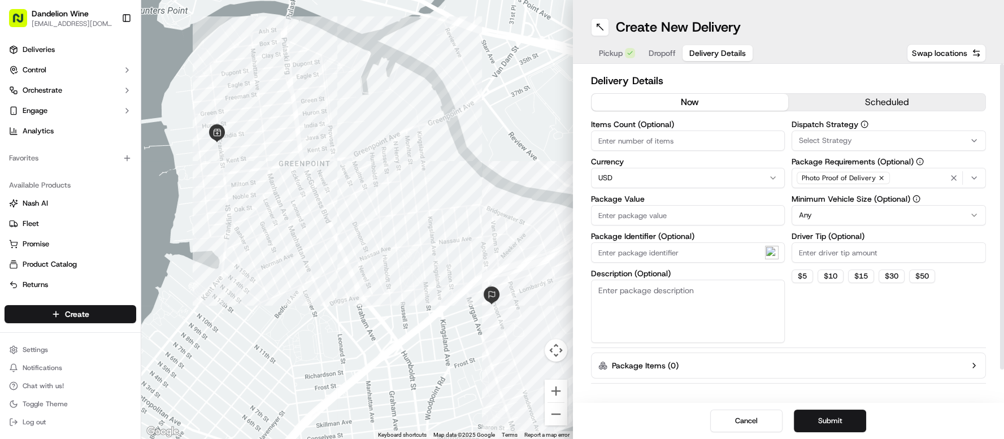
click at [630, 141] on input "Items Count (Optional)" at bounding box center [688, 140] width 194 height 20
type input "1"
click at [659, 216] on input "Package Value" at bounding box center [688, 215] width 194 height 20
type input "30"
click at [744, 301] on textarea "Description (Optional)" at bounding box center [688, 311] width 194 height 63
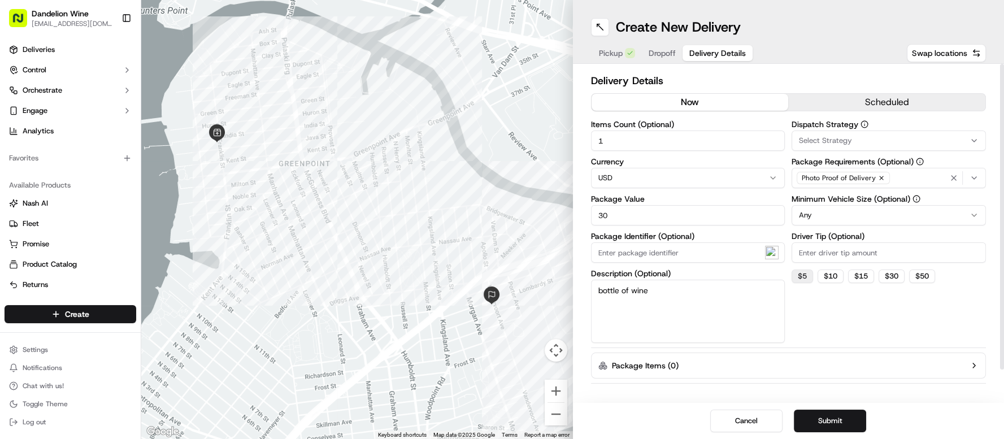
type textarea "bottle of wine"
click at [805, 275] on button "$ 5" at bounding box center [801, 276] width 21 height 14
type input "5"
click at [825, 421] on button "Submit" at bounding box center [829, 420] width 72 height 23
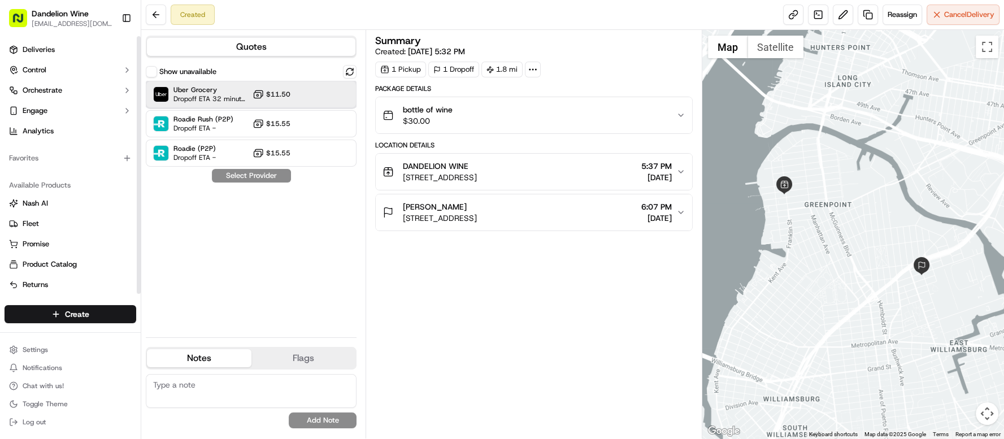
click at [214, 98] on span "Dropoff ETA 32 minutes" at bounding box center [210, 98] width 75 height 9
click at [232, 173] on button "Assign Provider" at bounding box center [251, 176] width 80 height 14
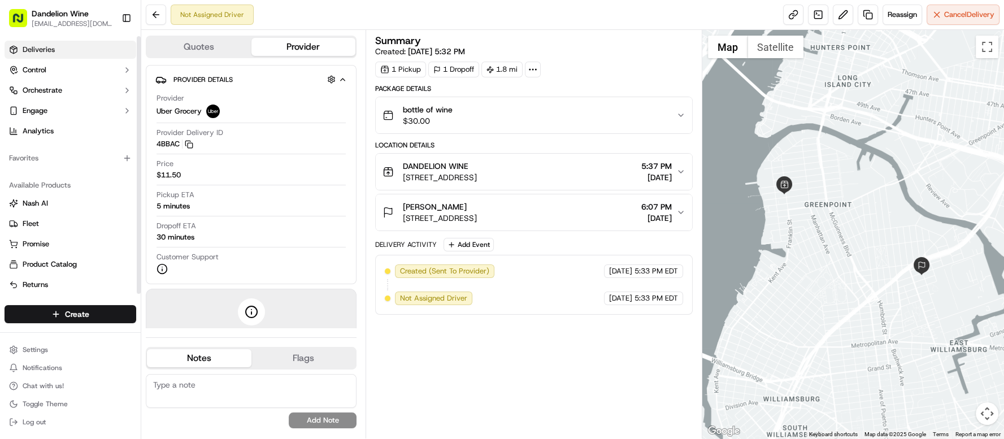
click at [68, 47] on link "Deliveries" at bounding box center [71, 50] width 132 height 18
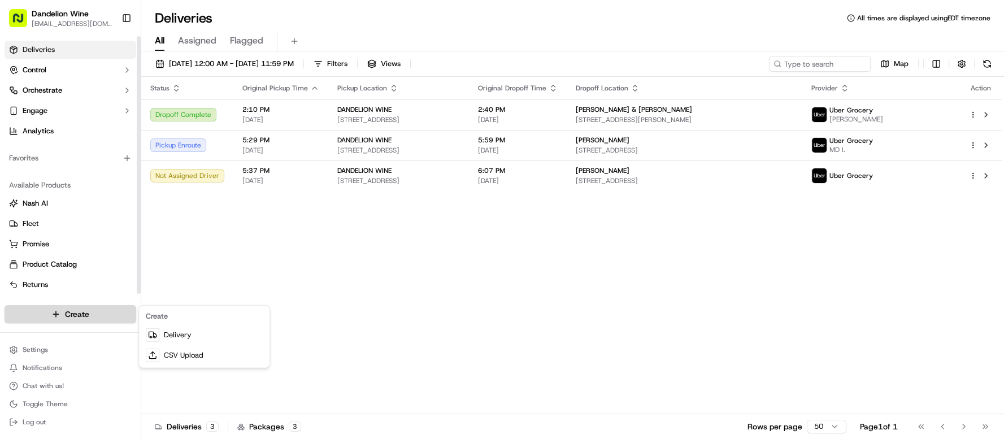
click at [56, 315] on html "Dandelion Wine cheers@dandelionwinenyc.com Toggle Sidebar Deliveries Control Or…" at bounding box center [502, 219] width 1004 height 439
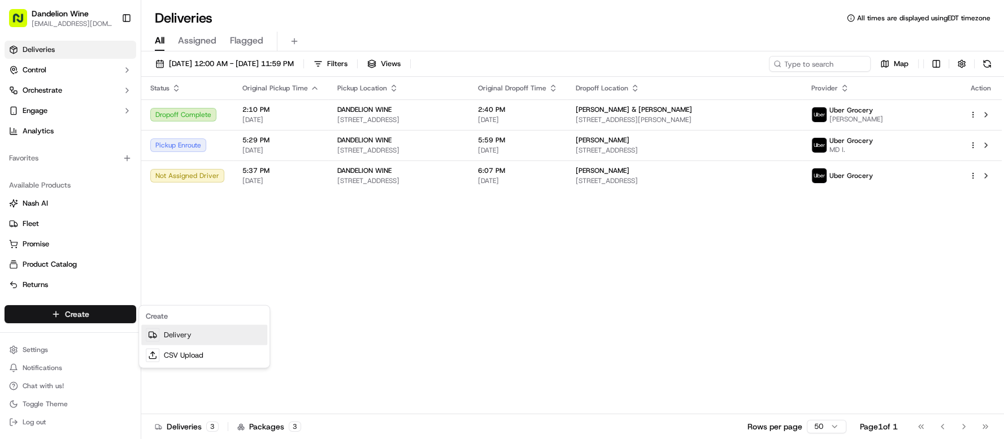
click at [185, 333] on link "Delivery" at bounding box center [204, 335] width 126 height 20
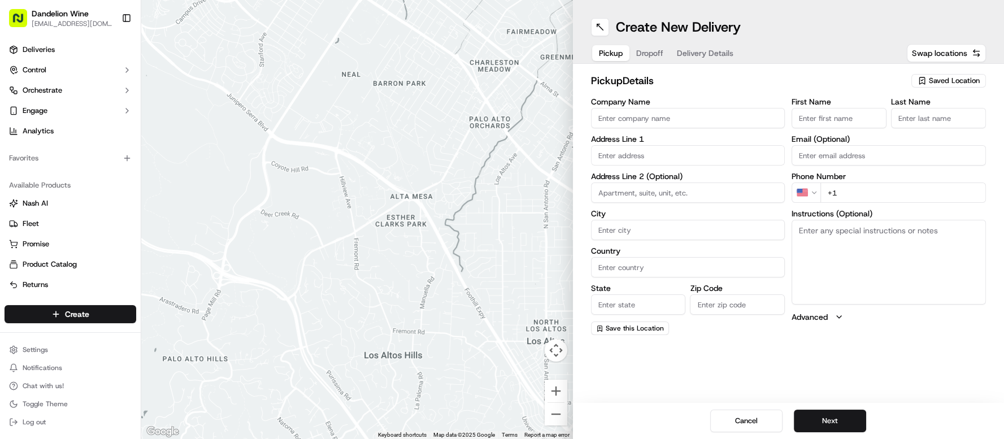
click at [962, 72] on div "pickup Details Saved Location Company Name Address Line 1 Address Line 2 (Optio…" at bounding box center [788, 204] width 431 height 280
click at [960, 79] on span "Saved Location" at bounding box center [953, 81] width 51 height 10
click at [941, 118] on span "DANDELION WINE" at bounding box center [929, 123] width 139 height 10
type input "DANDELION WINE"
type input "[STREET_ADDRESS]"
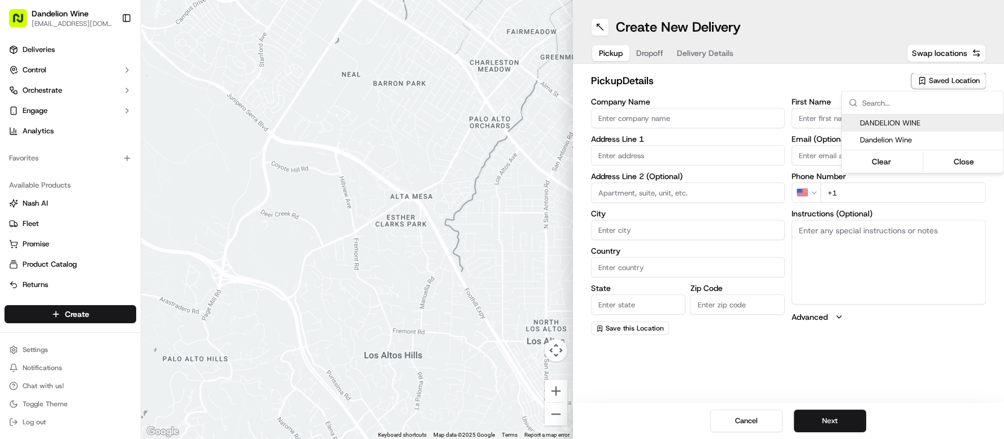
type input "[GEOGRAPHIC_DATA]"
type input "US"
type input "NY"
type input "11222"
type input "[EMAIL_ADDRESS][DOMAIN_NAME]"
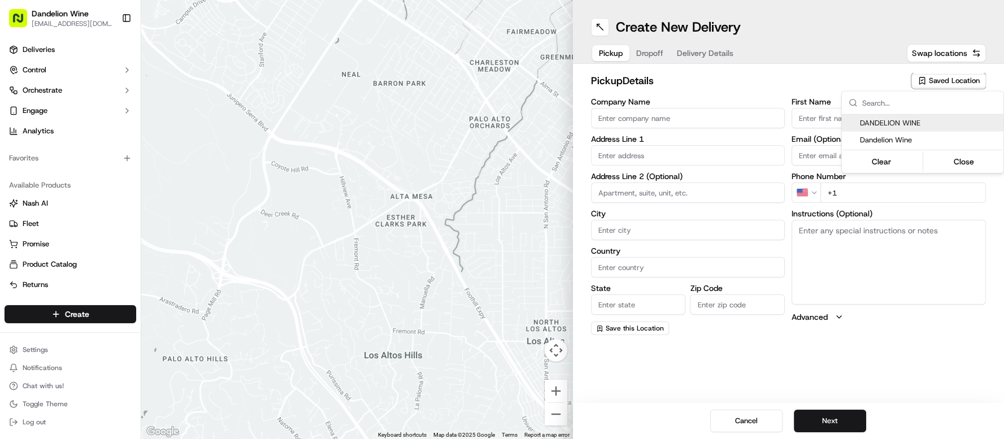
type input "[PHONE_NUMBER]"
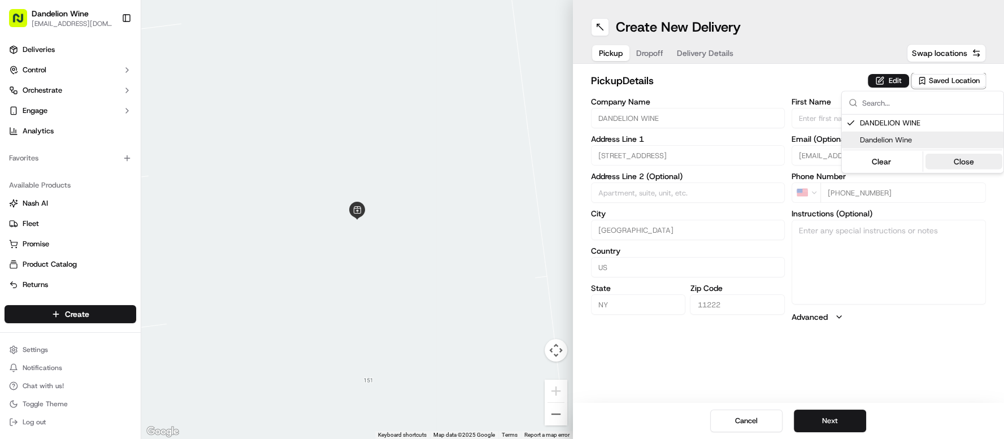
click at [954, 164] on button "Close" at bounding box center [963, 162] width 77 height 16
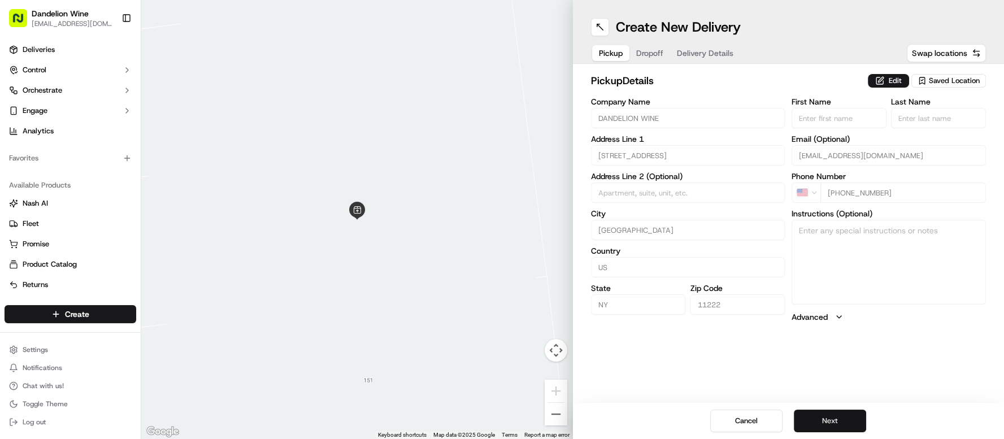
click at [818, 415] on button "Next" at bounding box center [829, 420] width 72 height 23
click at [854, 194] on input "+1" at bounding box center [902, 192] width 165 height 20
click at [940, 80] on span "Saved Location" at bounding box center [953, 81] width 51 height 10
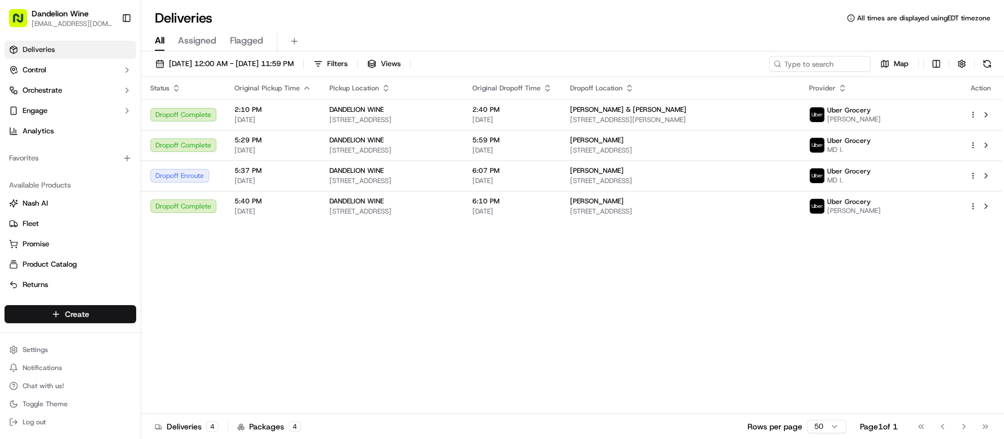
click at [46, 313] on html "Dandelion Wine [EMAIL_ADDRESS][DOMAIN_NAME] Toggle Sidebar Deliveries Control O…" at bounding box center [502, 219] width 1004 height 439
click at [178, 337] on link "Delivery" at bounding box center [204, 335] width 126 height 20
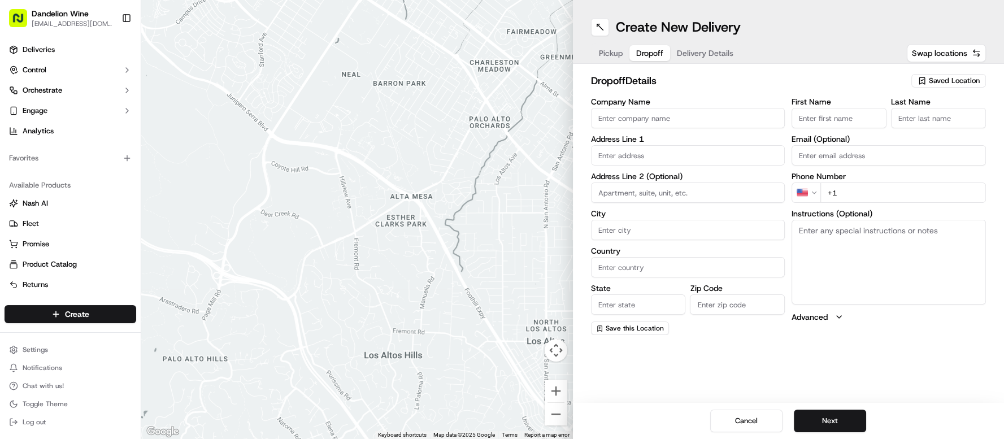
click at [648, 56] on span "Dropoff" at bounding box center [649, 52] width 27 height 11
click at [848, 191] on input "+1" at bounding box center [902, 192] width 165 height 20
type input "[PHONE_NUMBER]"
click at [813, 119] on input "First Name" at bounding box center [838, 118] width 95 height 20
type input "[PERSON_NAME]"
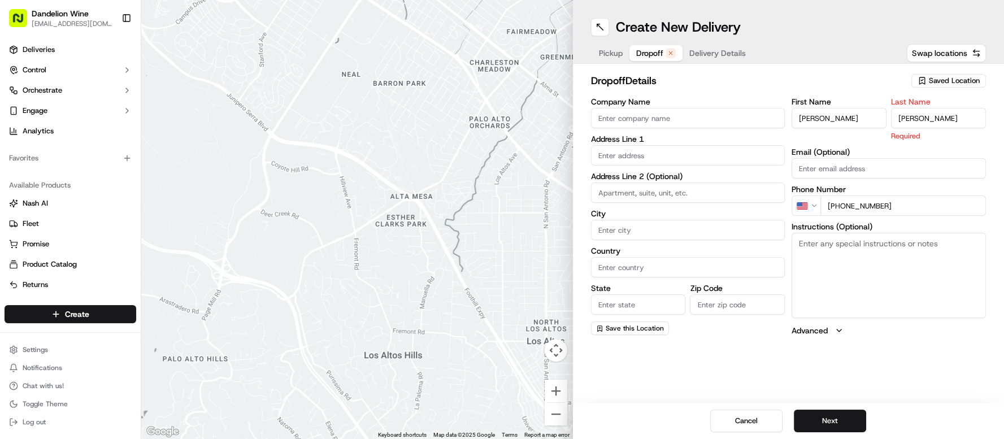
type input "[PERSON_NAME]"
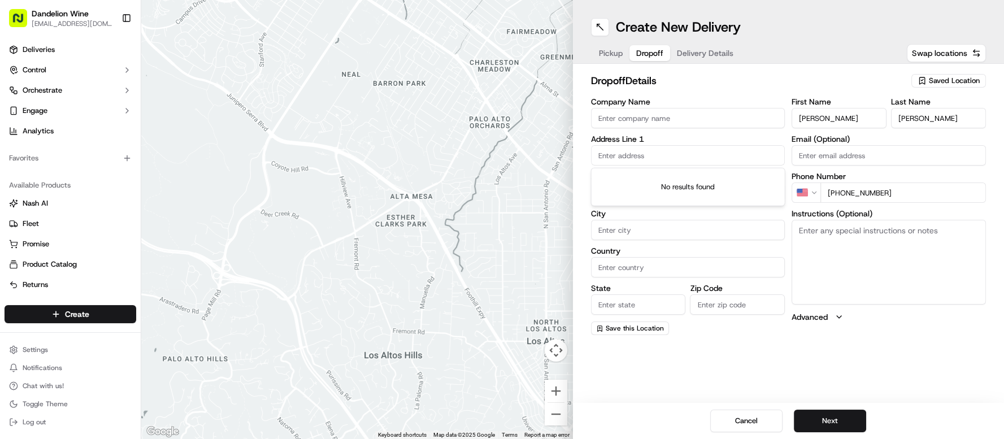
click at [630, 163] on input "text" at bounding box center [688, 155] width 194 height 20
paste input "[CREDIT_CARD_NUMBER]"
drag, startPoint x: 734, startPoint y: 160, endPoint x: 498, endPoint y: 132, distance: 237.3
click at [499, 134] on div "← Move left → Move right ↑ Move up ↓ Move down + Zoom in - Zoom out Home Jump l…" at bounding box center [572, 219] width 862 height 439
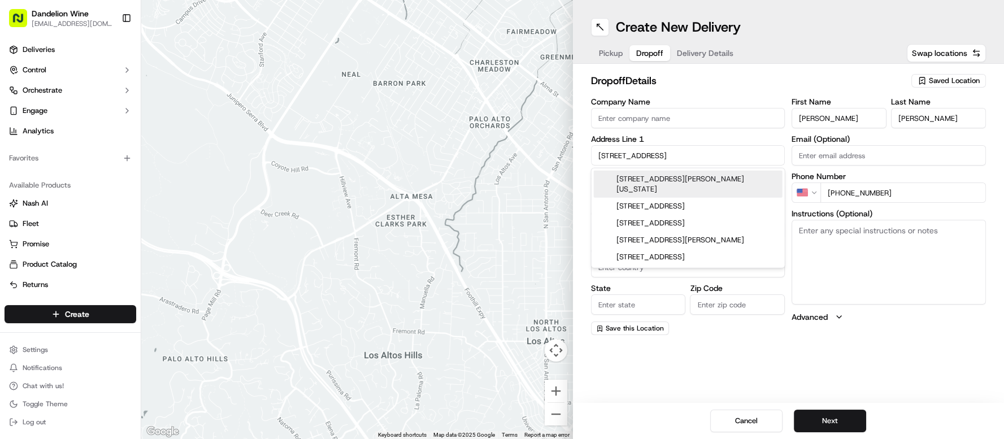
click at [666, 179] on div "[STREET_ADDRESS][PERSON_NAME][US_STATE]" at bounding box center [688, 184] width 189 height 27
type input "[STREET_ADDRESS][PERSON_NAME][US_STATE]"
type input "[US_STATE]"
type input "[GEOGRAPHIC_DATA]"
type input "NY"
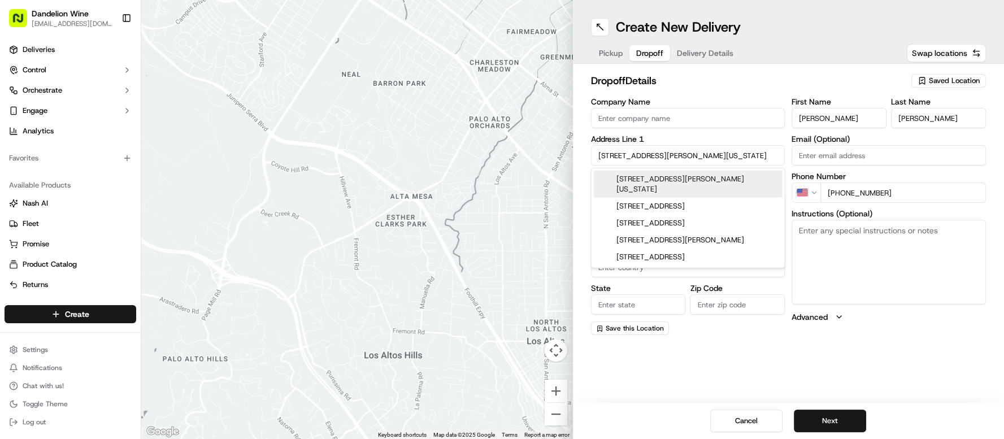
type input "10012"
type input "[STREET_ADDRESS][PERSON_NAME]"
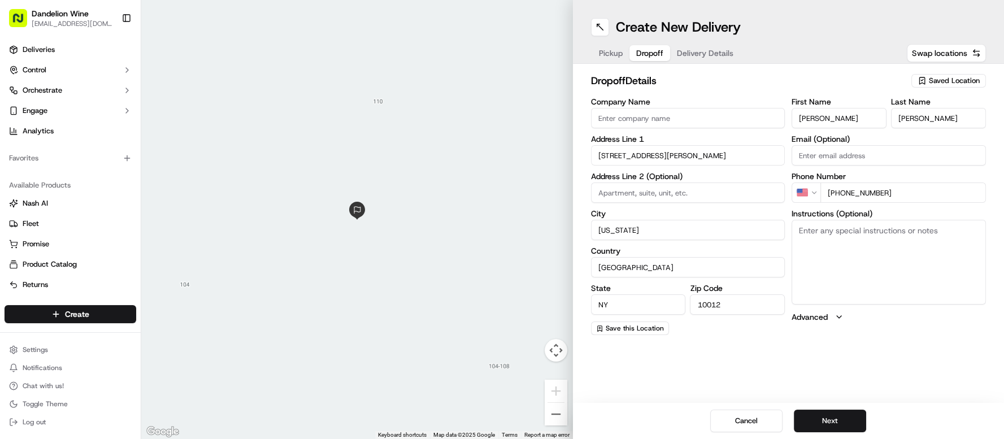
drag, startPoint x: 666, startPoint y: 227, endPoint x: 517, endPoint y: 204, distance: 150.9
click at [517, 204] on div "← Move left → Move right ↑ Move up ↓ Move down + Zoom in - Zoom out Home Jump l…" at bounding box center [572, 219] width 862 height 439
type input "[GEOGRAPHIC_DATA]"
click at [635, 158] on input "[STREET_ADDRESS][PERSON_NAME]" at bounding box center [688, 155] width 194 height 20
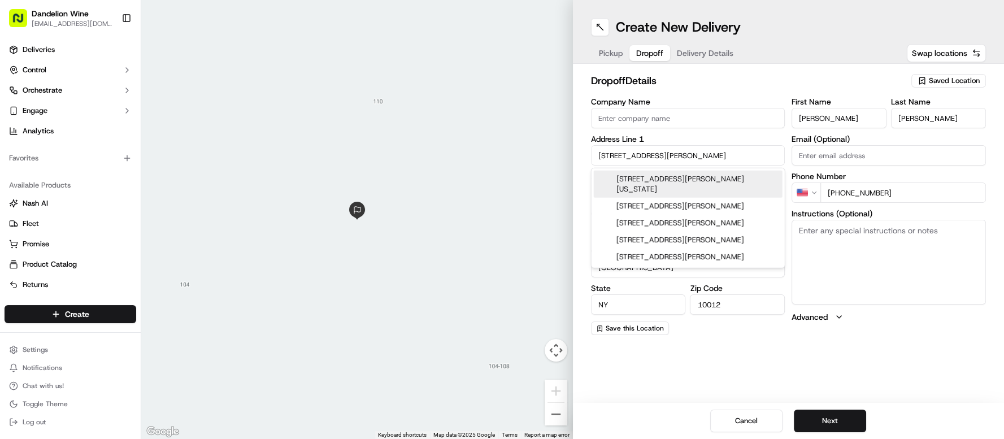
click at [637, 158] on input "[STREET_ADDRESS][PERSON_NAME]" at bounding box center [688, 155] width 194 height 20
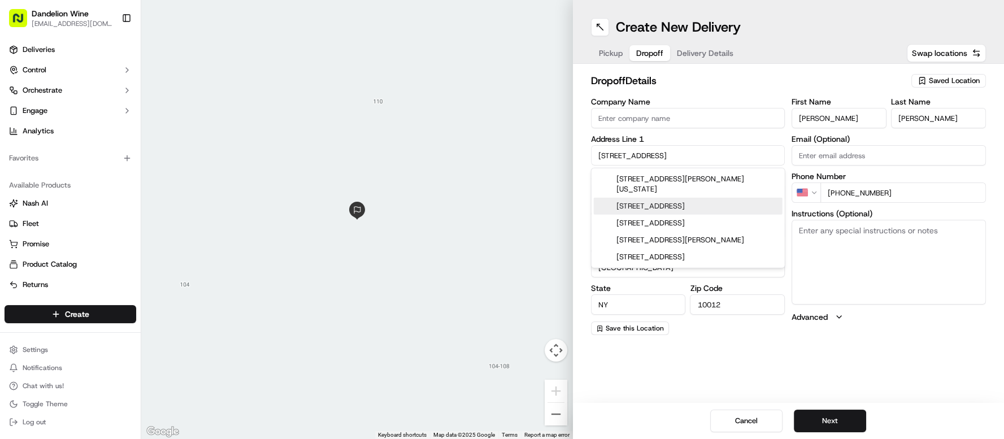
click at [728, 198] on div "[STREET_ADDRESS]" at bounding box center [688, 206] width 189 height 17
type input "[STREET_ADDRESS]"
type input "11222"
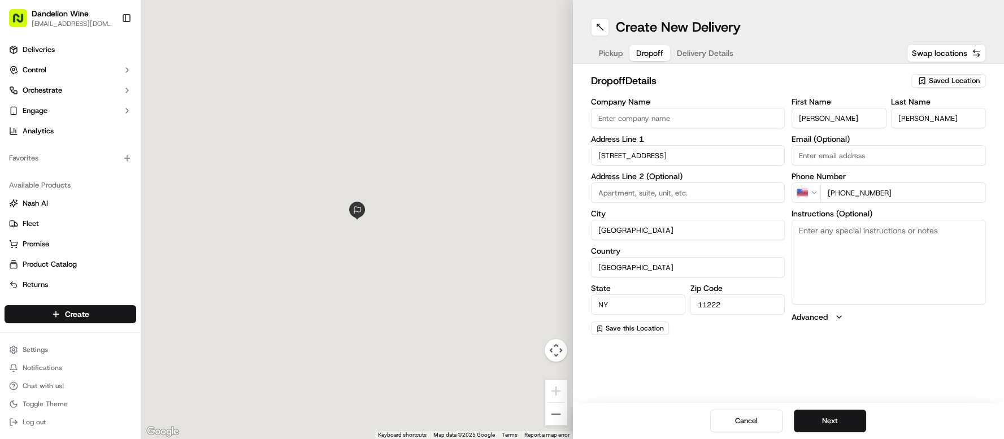
type input "[STREET_ADDRESS]"
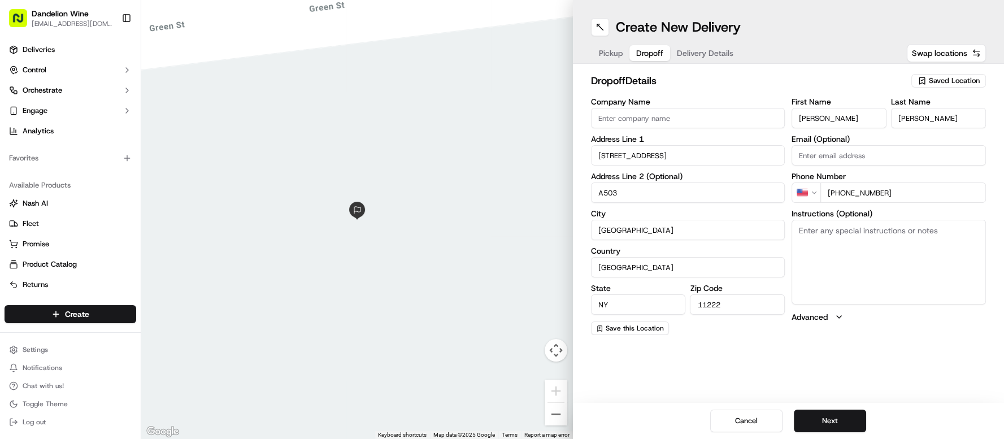
type input "A503"
click at [823, 243] on textarea "Instructions (Optional)" at bounding box center [888, 262] width 194 height 85
type textarea "Please text when you arrive as they are on the roof!!"
click at [819, 420] on button "Next" at bounding box center [829, 420] width 72 height 23
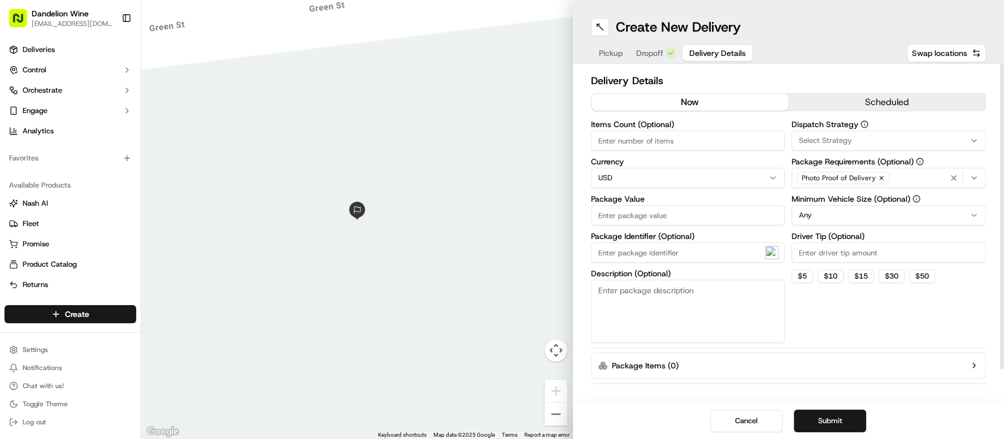
click at [675, 143] on input "Items Count (Optional)" at bounding box center [688, 140] width 194 height 20
type input "3"
click at [697, 218] on input "Package Value" at bounding box center [688, 215] width 194 height 20
type input "200"
click at [651, 310] on textarea "Description (Optional)" at bounding box center [688, 311] width 194 height 63
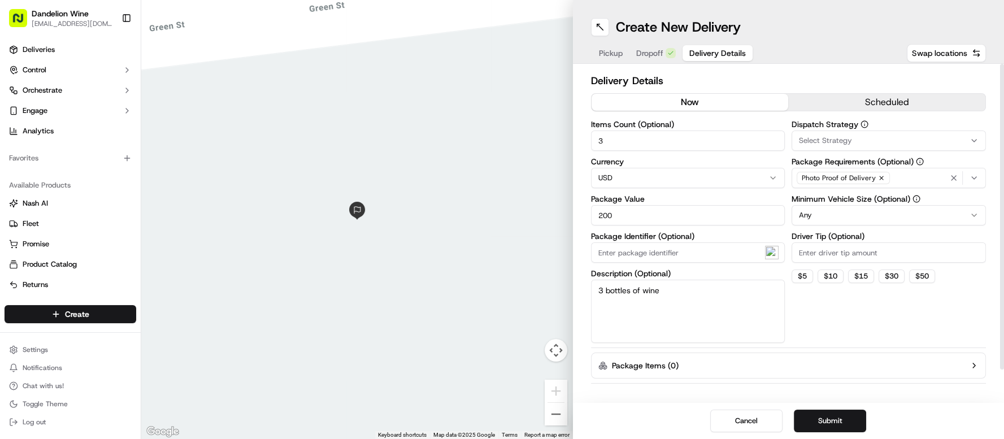
type textarea "3 bottles of wine"
click at [854, 259] on input "Driver Tip (Optional)" at bounding box center [888, 252] width 194 height 20
type input "20"
click at [827, 425] on button "Submit" at bounding box center [829, 420] width 72 height 23
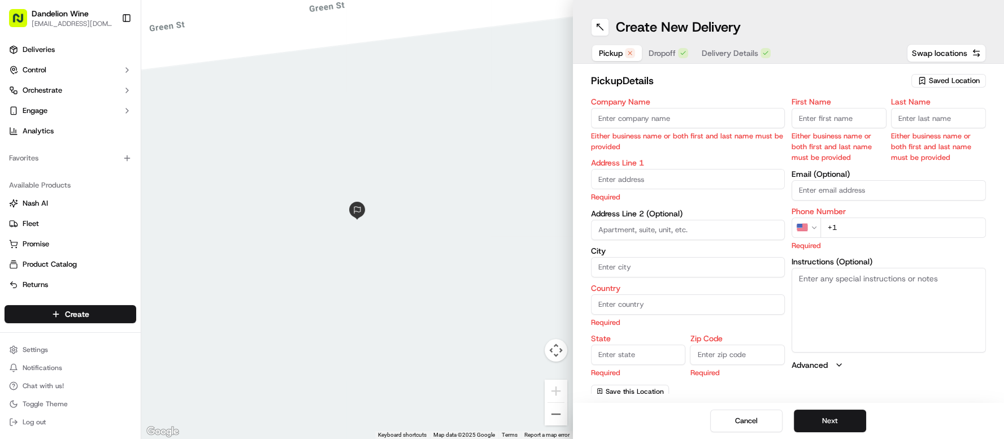
click at [605, 53] on span "Pickup" at bounding box center [611, 52] width 24 height 11
click at [954, 78] on span "Saved Location" at bounding box center [953, 81] width 51 height 10
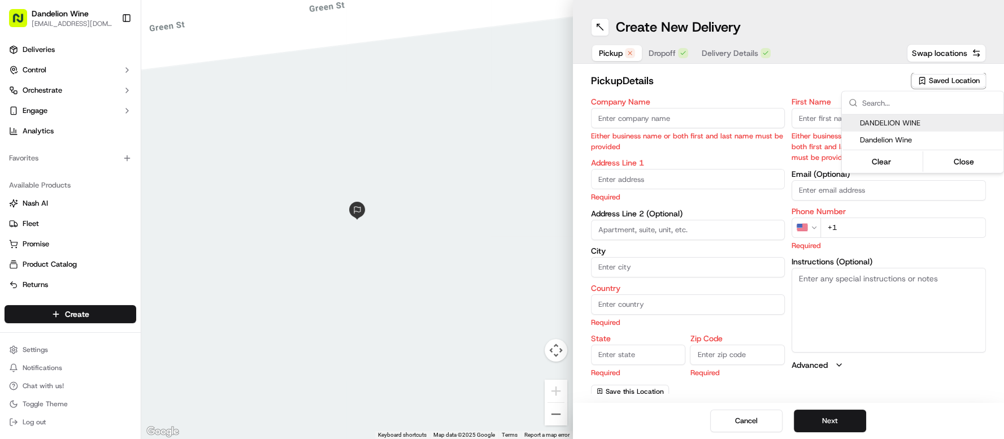
click at [879, 126] on span "DANDELION WINE" at bounding box center [929, 123] width 139 height 10
type input "DANDELION WINE"
type input "[STREET_ADDRESS]"
type input "[GEOGRAPHIC_DATA]"
type input "US"
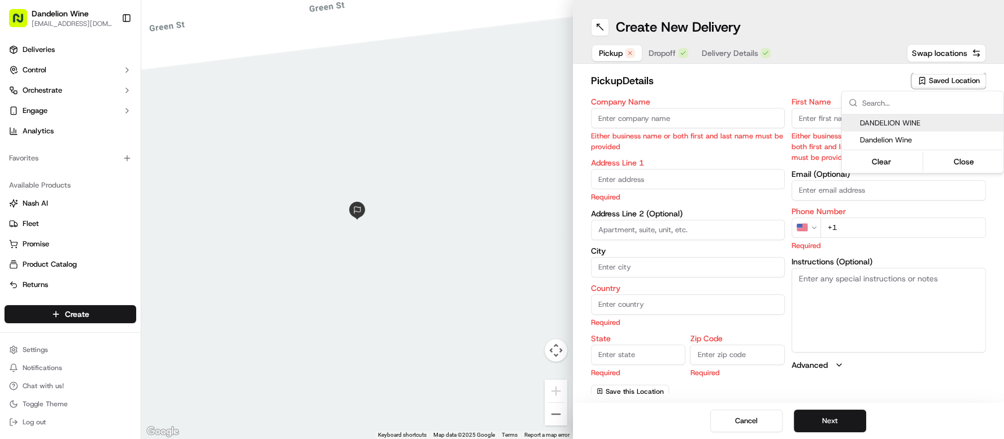
type input "NY"
type input "11222"
type input "[EMAIL_ADDRESS][DOMAIN_NAME]"
type input "[PHONE_NUMBER]"
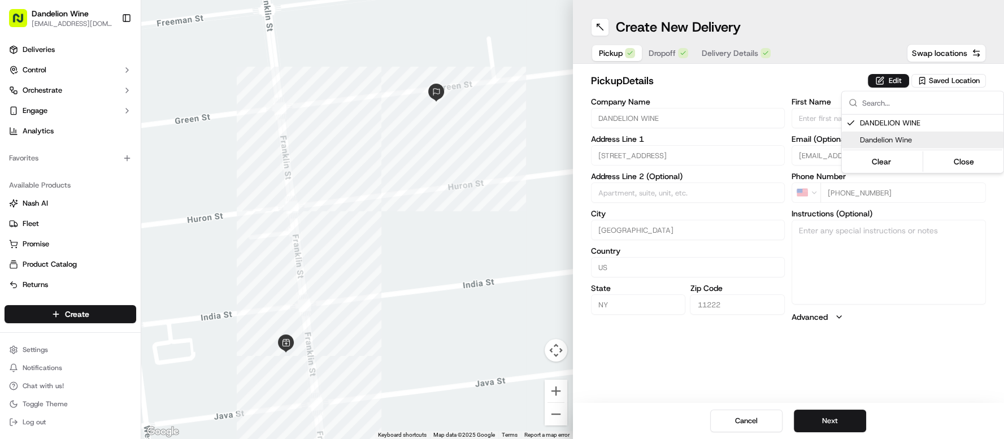
click at [823, 418] on html "Dandelion Wine [EMAIL_ADDRESS][DOMAIN_NAME] Toggle Sidebar Deliveries Control O…" at bounding box center [502, 219] width 1004 height 439
click at [830, 424] on button "Next" at bounding box center [829, 420] width 72 height 23
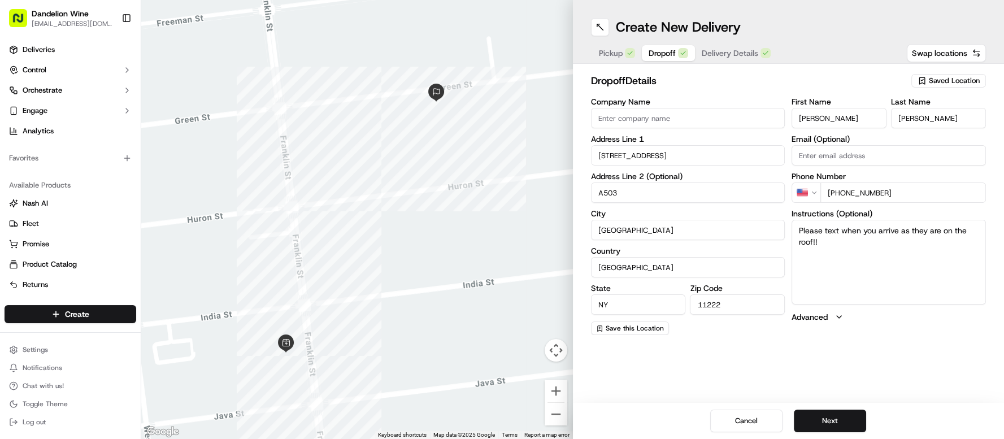
drag, startPoint x: 928, startPoint y: 190, endPoint x: 793, endPoint y: 167, distance: 137.5
click at [793, 167] on div "First Name [PERSON_NAME] Last Name [PERSON_NAME] Email (Optional) Phone Number …" at bounding box center [888, 216] width 194 height 237
click at [813, 420] on button "Next" at bounding box center [829, 420] width 72 height 23
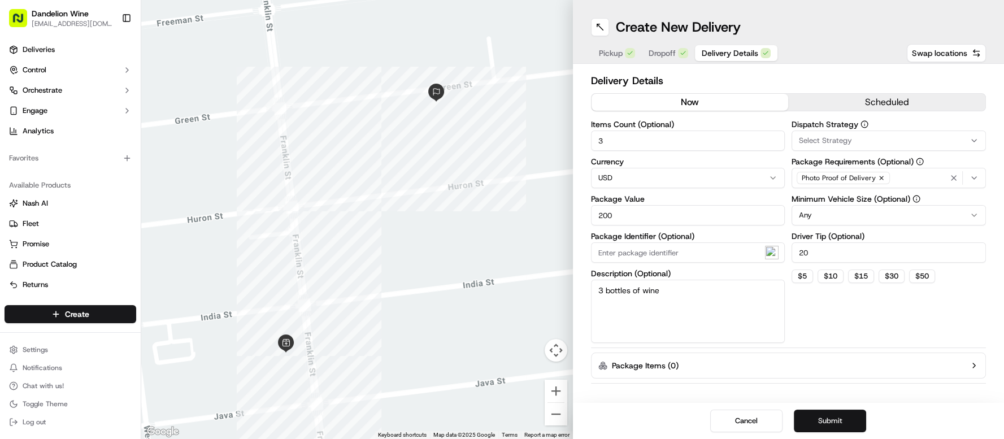
click at [814, 420] on button "Submit" at bounding box center [829, 420] width 72 height 23
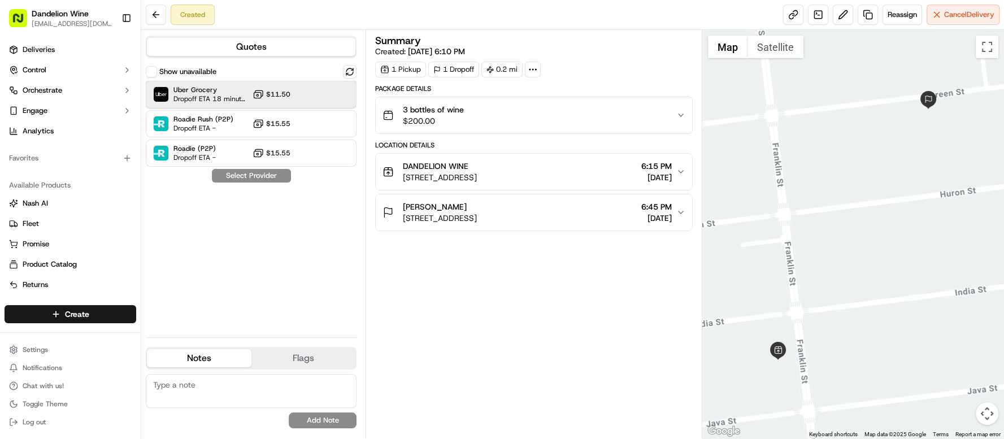
click at [249, 90] on div "Uber Grocery Dropoff ETA 18 minutes $11.50" at bounding box center [251, 94] width 211 height 27
click at [268, 175] on button "Assign Provider" at bounding box center [251, 176] width 80 height 14
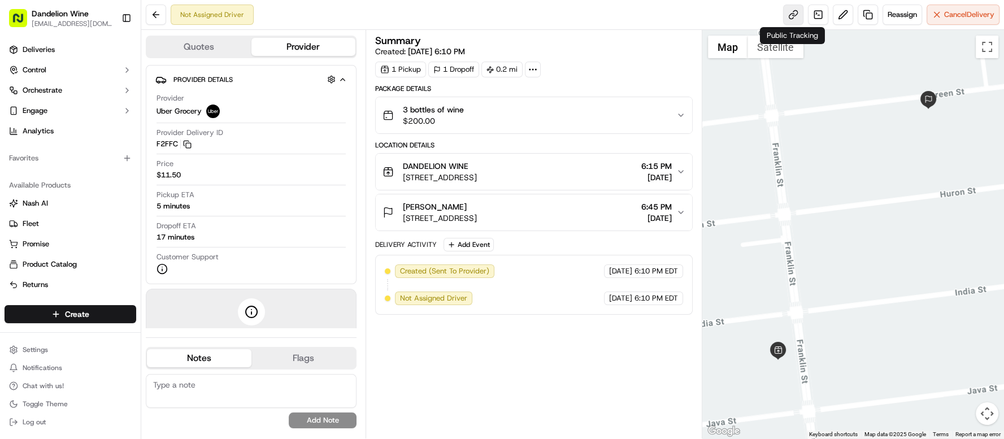
click at [791, 17] on link at bounding box center [793, 15] width 20 height 20
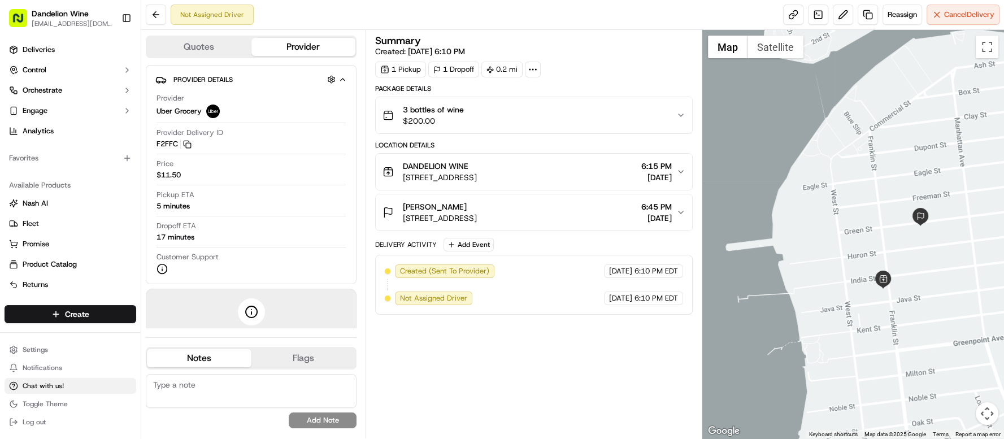
click at [87, 386] on button "Chat with us!" at bounding box center [71, 386] width 132 height 16
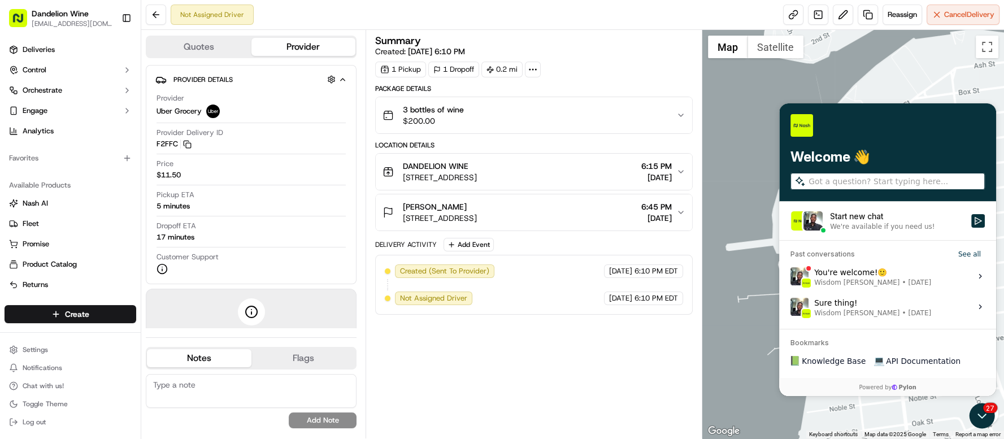
click at [944, 178] on input "search" at bounding box center [895, 181] width 174 height 12
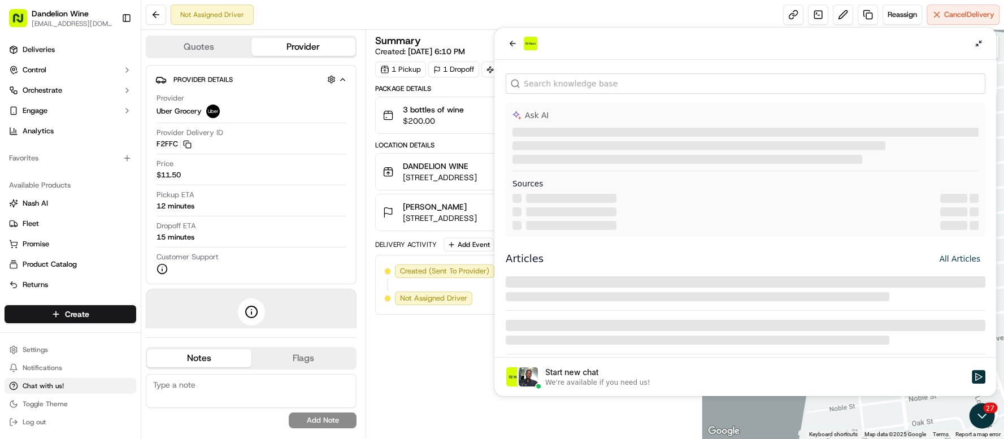
click at [46, 382] on span "Chat with us!" at bounding box center [43, 385] width 41 height 9
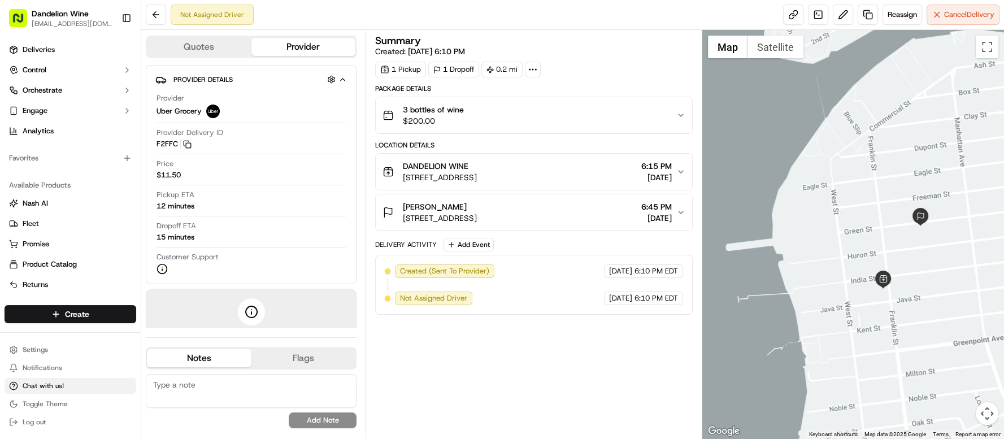
click at [63, 383] on span "Chat with us!" at bounding box center [43, 385] width 41 height 9
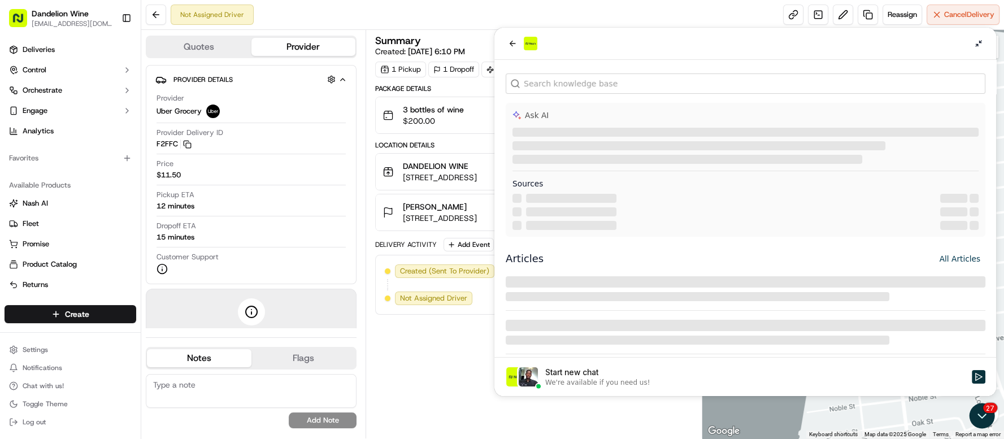
click at [633, 377] on div "Start new chat" at bounding box center [754, 372] width 420 height 11
click at [971, 377] on button "Start new chat We're available if you need us!" at bounding box center [978, 377] width 14 height 14
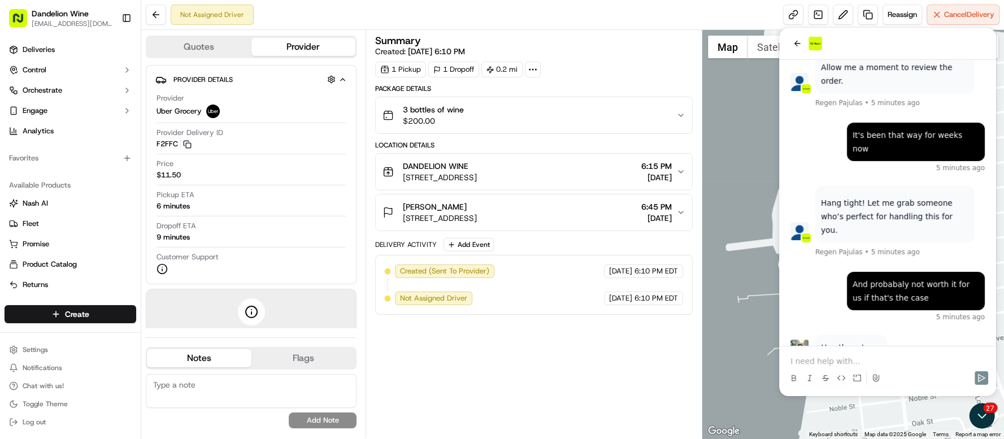
scroll to position [152, 0]
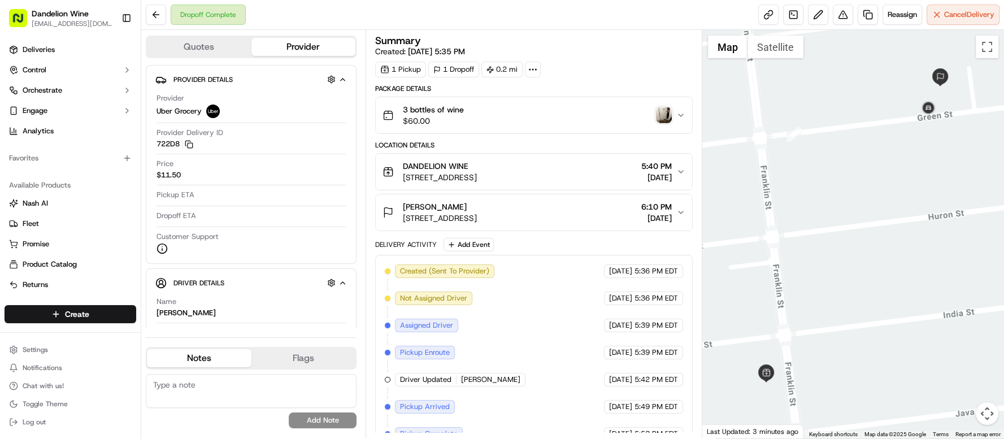
scroll to position [95, 0]
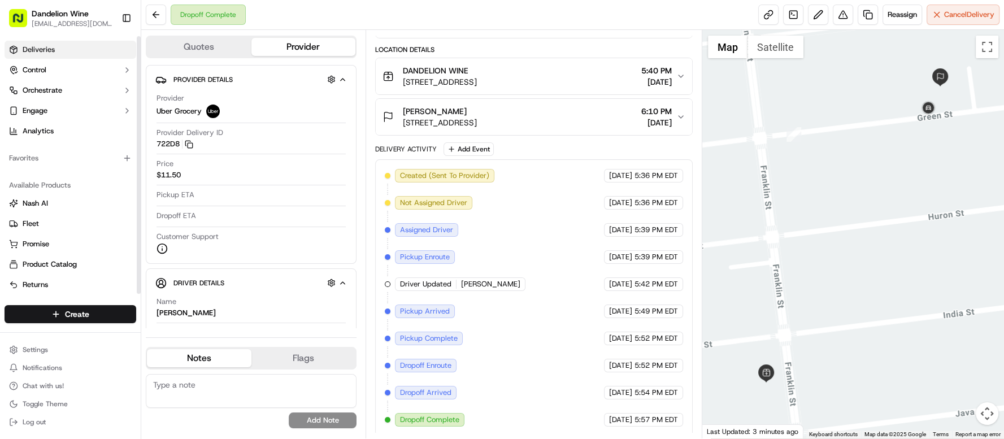
click at [51, 50] on span "Deliveries" at bounding box center [39, 50] width 32 height 10
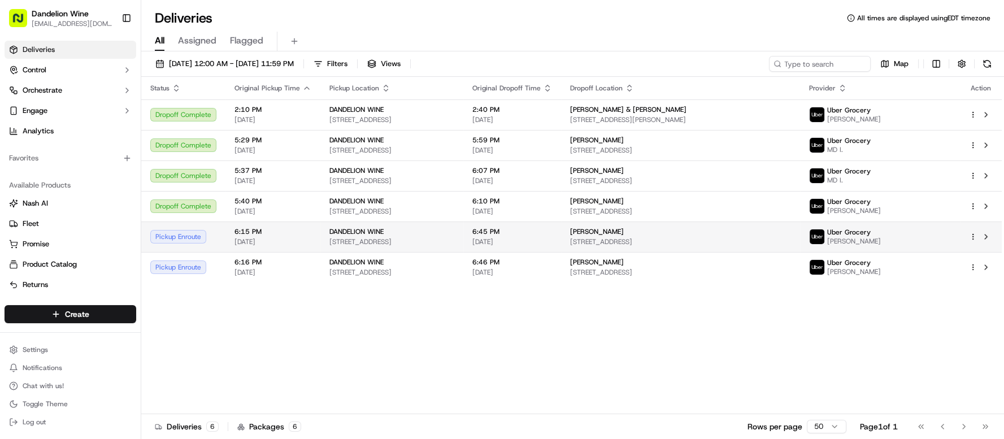
click at [154, 234] on div "Pickup Enroute" at bounding box center [183, 237] width 66 height 14
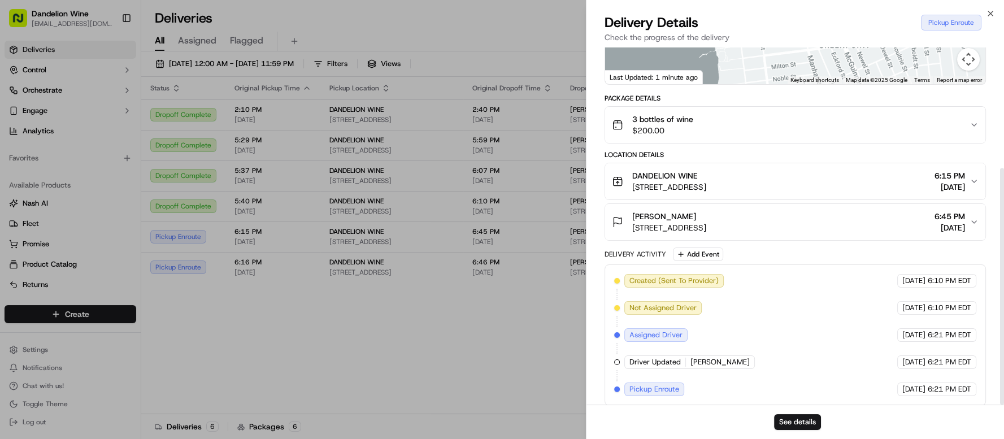
scroll to position [182, 0]
